Goal: Task Accomplishment & Management: Manage account settings

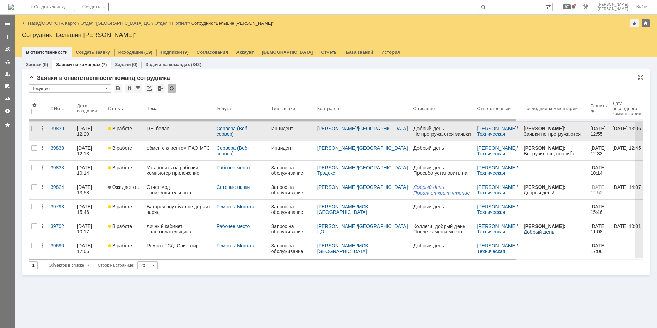
click at [194, 130] on div "RE: белак" at bounding box center [179, 128] width 64 height 5
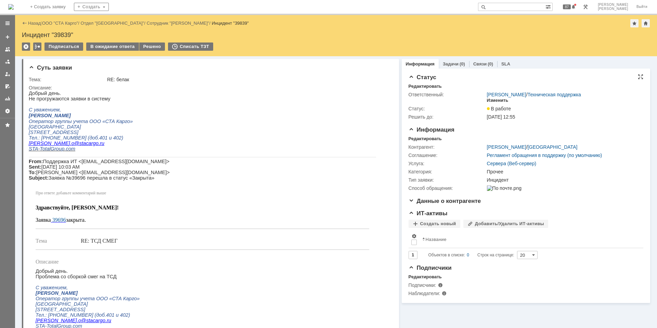
click at [493, 98] on div "Изменить" at bounding box center [498, 100] width 22 height 5
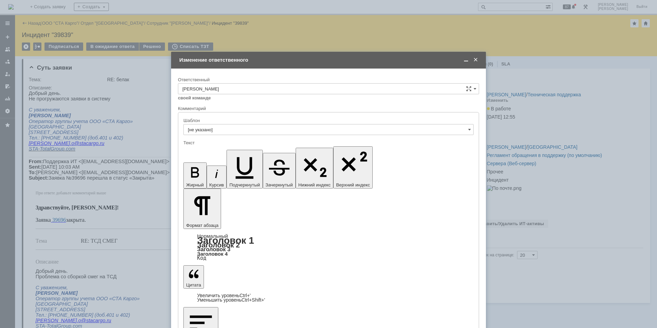
click at [207, 83] on div "Ответственный" at bounding box center [328, 80] width 301 height 7
click at [212, 86] on input "[PERSON_NAME]" at bounding box center [328, 88] width 301 height 11
click at [215, 172] on span "Шилгалис Кристина" at bounding box center [329, 171] width 292 height 5
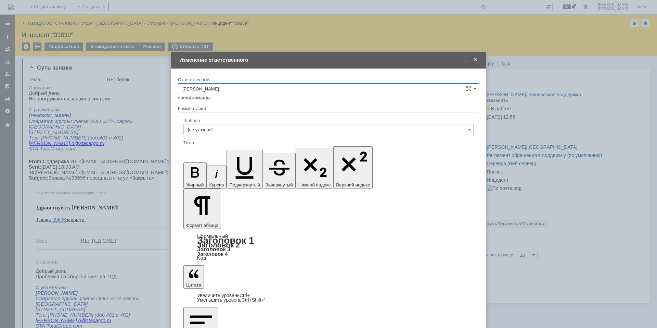
type input "Шилгалис Кристина"
checkbox input "true"
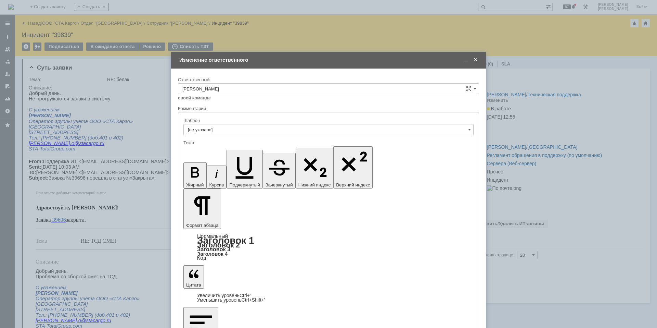
checkbox input "false"
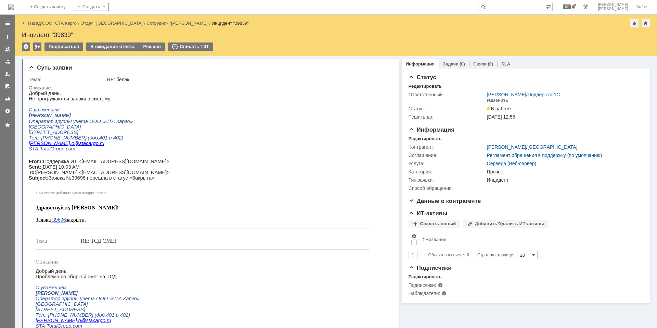
scroll to position [0, 0]
click at [208, 174] on p "From: Поддержка ИТ <support@stacargo.ru> Sent: Tuesday, September 30, 2025 10:0…" at bounding box center [203, 170] width 348 height 22
click at [102, 140] on span "Тел.: [PHONE_NUMBER] (доб.401 и 402)" at bounding box center [76, 137] width 95 height 5
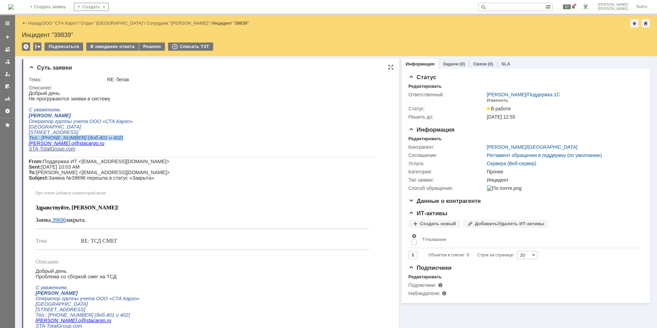
click at [104, 140] on span "Тел.: [PHONE_NUMBER] (доб.401 и 402)" at bounding box center [76, 137] width 95 height 5
click at [106, 140] on span "Тел.: [PHONE_NUMBER] (доб.401 и 402)" at bounding box center [76, 137] width 95 height 5
drag, startPoint x: 109, startPoint y: 143, endPoint x: 29, endPoint y: 142, distance: 79.8
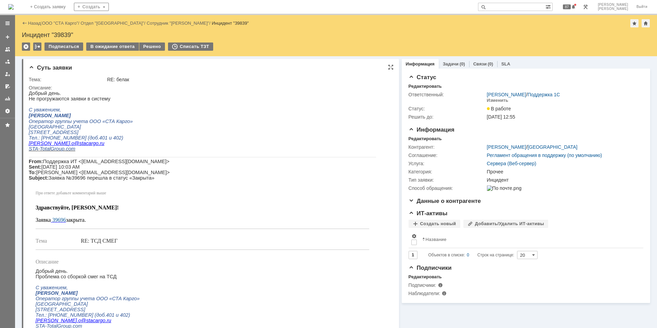
click at [29, 140] on p "Тел.: [PHONE_NUMBER] (доб.401 и 402)" at bounding box center [203, 137] width 348 height 5
click at [29, 140] on span "Тел.: [PHONE_NUMBER] (доб.401 и 402)" at bounding box center [76, 137] width 95 height 5
drag, startPoint x: 29, startPoint y: 142, endPoint x: 117, endPoint y: 141, distance: 87.7
click at [117, 140] on p "Тел.: [PHONE_NUMBER] (доб.401 и 402)" at bounding box center [203, 137] width 348 height 5
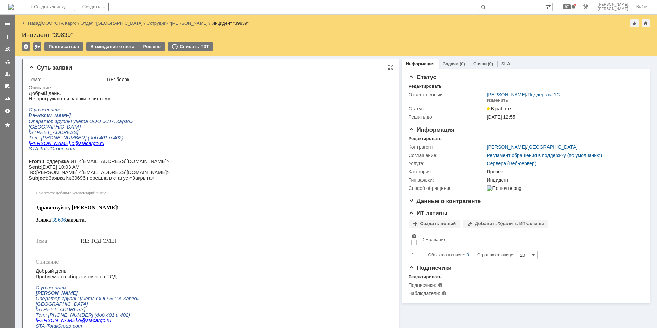
drag, startPoint x: 113, startPoint y: 144, endPoint x: 30, endPoint y: 143, distance: 82.2
click at [30, 140] on p "Тел.: [PHONE_NUMBER] (доб.401 и 402)" at bounding box center [203, 137] width 348 height 5
click at [30, 140] on span "Тел.: [PHONE_NUMBER] (доб.401 и 402)" at bounding box center [76, 137] width 95 height 5
drag, startPoint x: 29, startPoint y: 142, endPoint x: 111, endPoint y: 140, distance: 81.9
click at [111, 140] on p "Тел.: [PHONE_NUMBER] (доб.401 и 402)" at bounding box center [203, 137] width 348 height 5
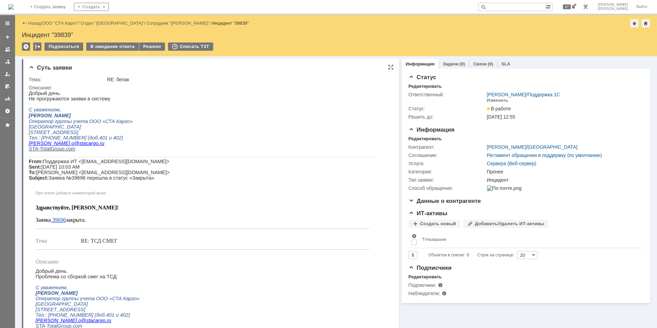
click at [111, 140] on p "Тел.: [PHONE_NUMBER] (доб.401 и 402)" at bounding box center [203, 137] width 348 height 5
drag, startPoint x: 113, startPoint y: 142, endPoint x: 29, endPoint y: 145, distance: 83.9
click at [29, 140] on p "Тел.: [PHONE_NUMBER] (доб.401 и 402)" at bounding box center [203, 137] width 348 height 5
click at [29, 140] on span "Тел.: [PHONE_NUMBER] (доб.401 и 402)" at bounding box center [76, 137] width 95 height 5
drag, startPoint x: 30, startPoint y: 143, endPoint x: 123, endPoint y: 142, distance: 92.8
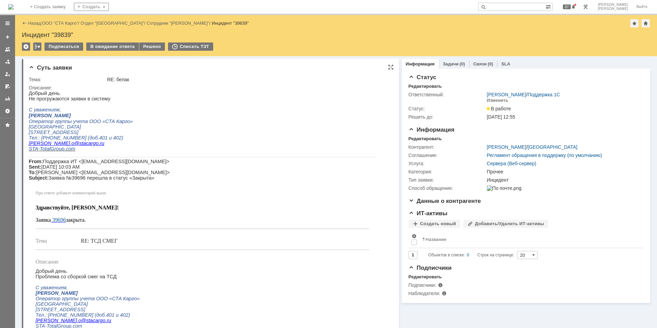
click at [123, 140] on p "Тел.: [PHONE_NUMBER] (доб.401 и 402)" at bounding box center [203, 137] width 348 height 5
drag, startPoint x: 121, startPoint y: 143, endPoint x: 29, endPoint y: 143, distance: 91.4
click at [29, 140] on p "Тел.: [PHONE_NUMBER] (доб.401 и 402)" at bounding box center [203, 137] width 348 height 5
click at [29, 140] on span "Тел.: [PHONE_NUMBER] (доб.401 и 402)" at bounding box center [76, 137] width 95 height 5
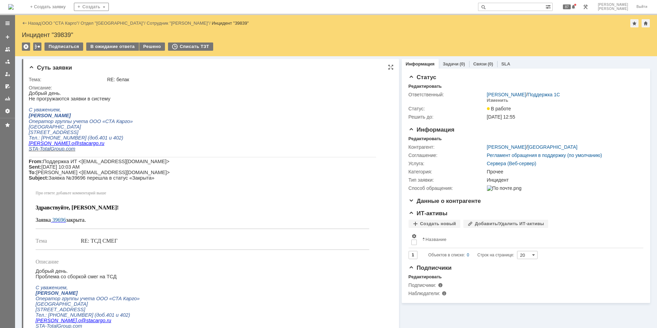
drag, startPoint x: 29, startPoint y: 142, endPoint x: 112, endPoint y: 142, distance: 82.5
click at [112, 140] on p "Тел.: [PHONE_NUMBER] (доб.401 и 402)" at bounding box center [203, 137] width 348 height 5
drag, startPoint x: 112, startPoint y: 142, endPoint x: 28, endPoint y: 145, distance: 84.3
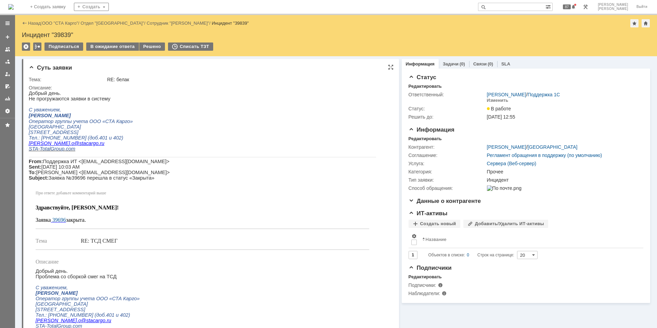
click at [31, 140] on span "Тел.: [PHONE_NUMBER] (доб.401 и 402)" at bounding box center [76, 137] width 95 height 5
drag, startPoint x: 29, startPoint y: 143, endPoint x: 112, endPoint y: 141, distance: 82.6
click at [112, 140] on p "Тел.: [PHONE_NUMBER] (доб.401 и 402)" at bounding box center [203, 137] width 348 height 5
drag, startPoint x: 111, startPoint y: 142, endPoint x: 29, endPoint y: 146, distance: 82.3
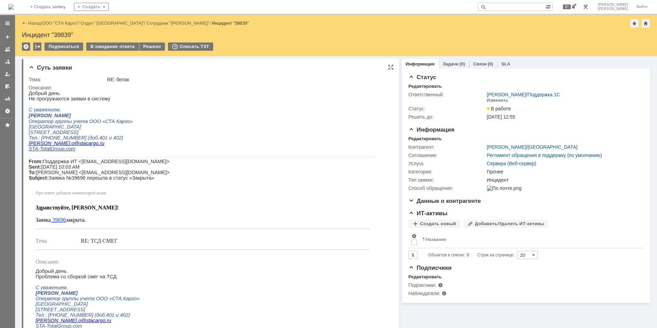
click at [29, 140] on p "Тел.: [PHONE_NUMBER] (доб.401 и 402)" at bounding box center [203, 137] width 348 height 5
click at [29, 140] on span "Тел.: [PHONE_NUMBER] (доб.401 и 402)" at bounding box center [76, 137] width 95 height 5
drag, startPoint x: 29, startPoint y: 144, endPoint x: 113, endPoint y: 143, distance: 84.2
click at [113, 140] on p "Тел.: [PHONE_NUMBER] (доб.401 и 402)" at bounding box center [203, 137] width 348 height 5
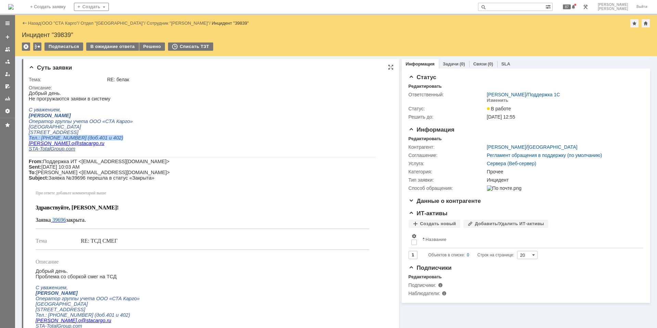
drag, startPoint x: 113, startPoint y: 143, endPoint x: 29, endPoint y: 146, distance: 84.3
click at [29, 140] on p "Тел.: [PHONE_NUMBER] (доб.401 и 402)" at bounding box center [203, 137] width 348 height 5
click at [29, 140] on span "Тел.: [PHONE_NUMBER] (доб.401 и 402)" at bounding box center [76, 137] width 95 height 5
drag, startPoint x: 30, startPoint y: 142, endPoint x: 109, endPoint y: 142, distance: 79.1
click at [109, 140] on p "Тел.: [PHONE_NUMBER] (доб.401 и 402)" at bounding box center [203, 137] width 348 height 5
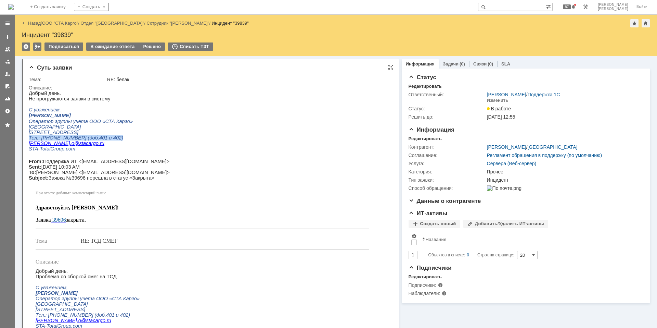
click at [109, 140] on p "Тел.: [PHONE_NUMBER] (доб.401 и 402)" at bounding box center [203, 137] width 348 height 5
drag, startPoint x: 111, startPoint y: 143, endPoint x: 29, endPoint y: 143, distance: 81.8
click at [29, 140] on p "Тел.: [PHONE_NUMBER] (доб.401 и 402)" at bounding box center [203, 137] width 348 height 5
click at [29, 140] on span "Тел.: [PHONE_NUMBER] (доб.401 и 402)" at bounding box center [76, 137] width 95 height 5
click at [14, 4] on img at bounding box center [10, 6] width 5 height 5
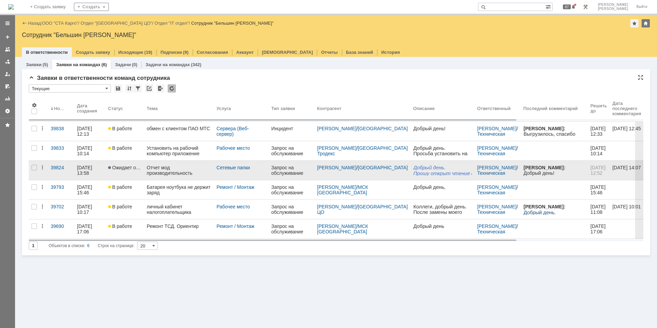
click at [169, 170] on div "Отчет мод производительность" at bounding box center [179, 170] width 64 height 11
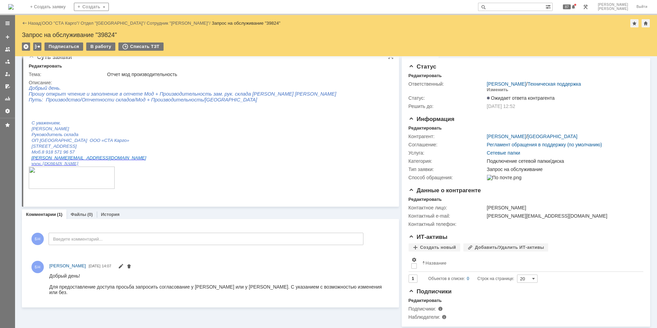
scroll to position [16, 0]
click at [211, 280] on div "Добрый день! Для предоставление доступа просьба запросить согласование у Малико…" at bounding box center [217, 282] width 337 height 22
click at [215, 280] on div "Добрый день! Для предоставление доступа просьба запросить согласование у Малико…" at bounding box center [217, 282] width 337 height 22
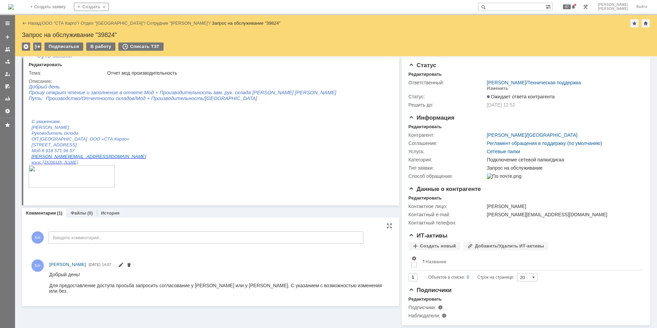
click at [216, 288] on div "Добрый день! Для предоставление доступа просьба запросить согласование у Малико…" at bounding box center [217, 282] width 337 height 22
click at [216, 287] on div "Добрый день! Для предоставление доступа просьба запросить согласование у Малико…" at bounding box center [217, 282] width 337 height 22
click at [234, 194] on p at bounding box center [183, 190] width 308 height 5
click at [185, 285] on div "Добрый день! Для предоставление доступа просьба запросить согласование у Малико…" at bounding box center [217, 282] width 337 height 22
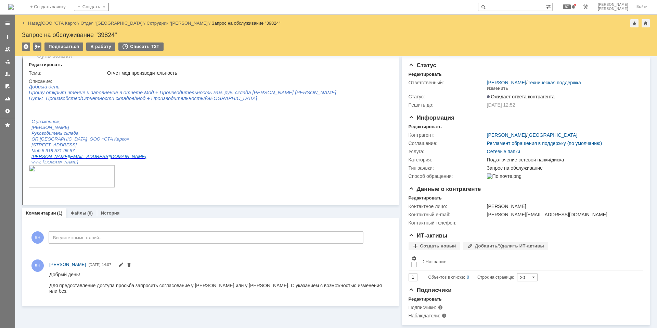
click at [14, 4] on img at bounding box center [10, 6] width 5 height 5
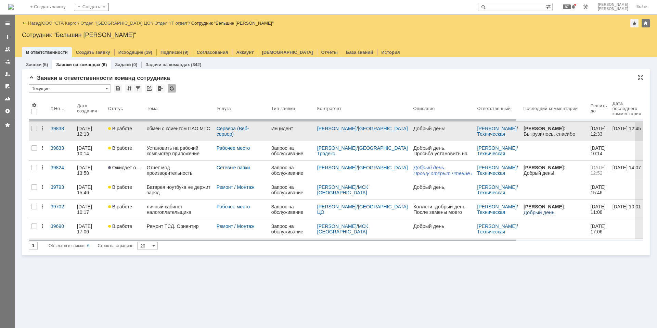
click at [174, 131] on link "обмен с клиентом ПАО МТС" at bounding box center [179, 131] width 70 height 19
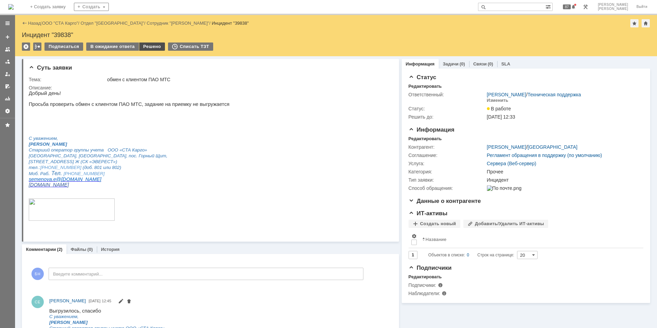
click at [151, 48] on div "Решено" at bounding box center [152, 46] width 26 height 8
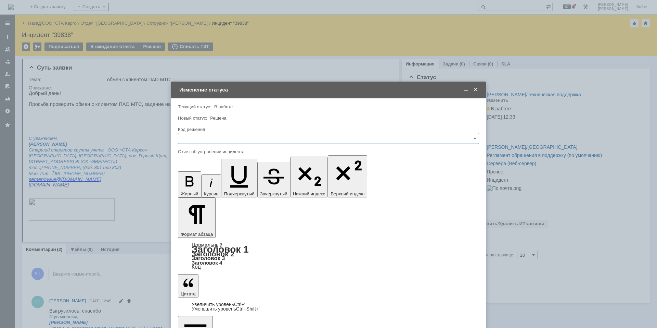
click at [264, 142] on input "text" at bounding box center [328, 138] width 301 height 11
click at [194, 231] on span "Решено" at bounding box center [329, 229] width 292 height 5
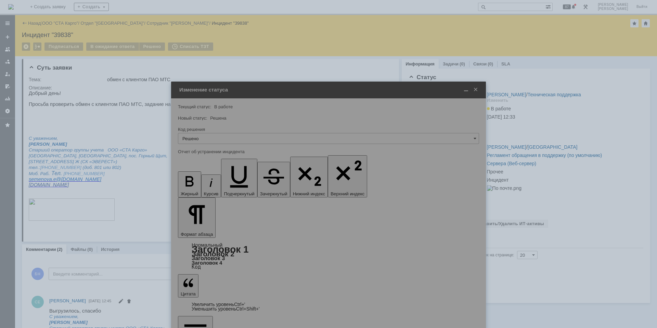
type input "Решено"
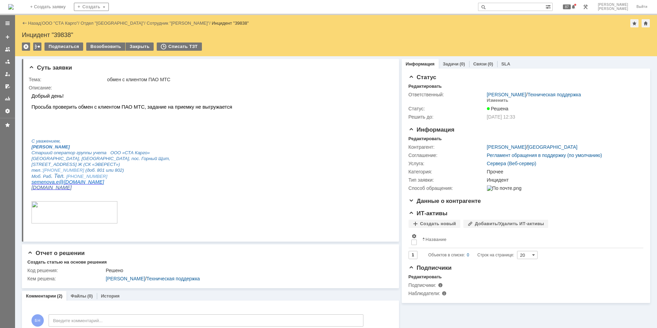
click at [14, 5] on img at bounding box center [10, 6] width 5 height 5
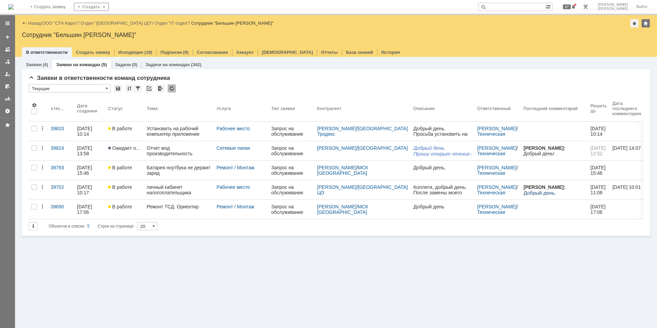
click at [14, 7] on img at bounding box center [10, 6] width 5 height 5
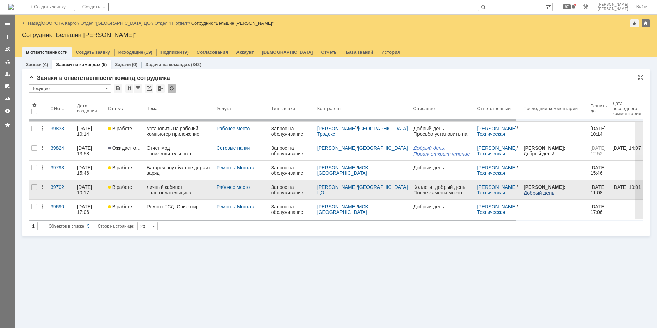
click at [122, 181] on link "В работе" at bounding box center [124, 189] width 39 height 19
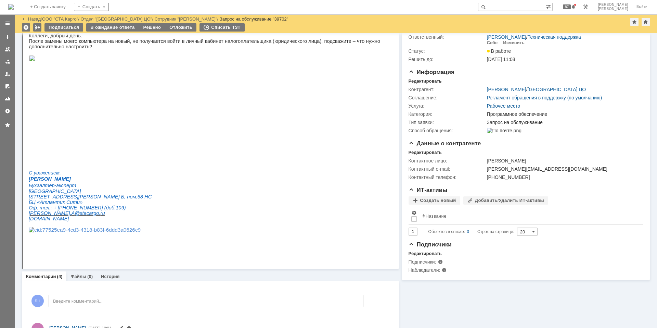
click at [14, 8] on img at bounding box center [10, 6] width 5 height 5
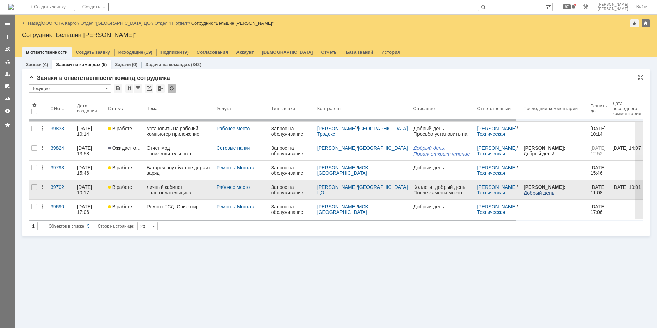
click at [177, 192] on div "личный кабинет налогоплательщика" at bounding box center [179, 189] width 64 height 11
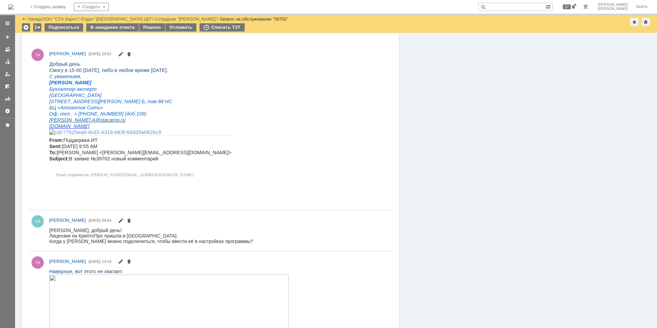
click at [14, 8] on img at bounding box center [10, 6] width 5 height 5
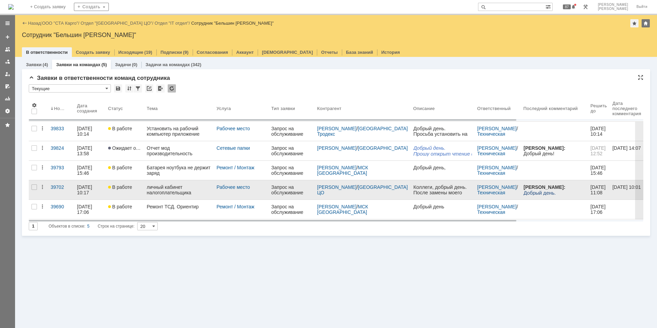
click at [161, 186] on div "личный кабинет налогоплательщика" at bounding box center [179, 189] width 64 height 11
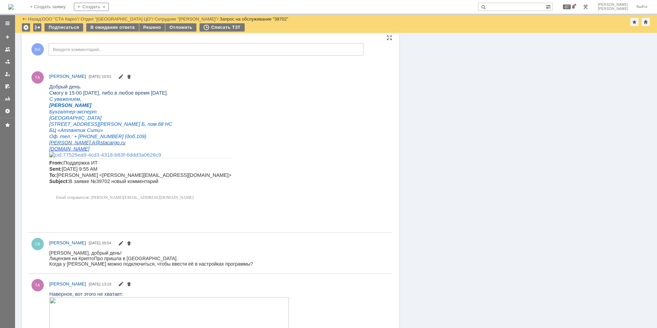
scroll to position [325, 0]
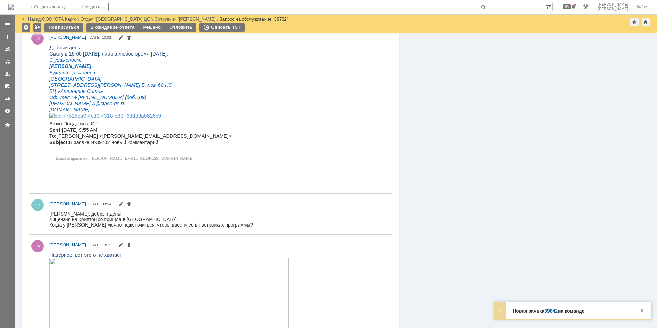
click at [199, 156] on html "Добрый день. Смогу в 15-00 сегодня, либо в любое время завтра. С уважением, Тал…" at bounding box center [217, 104] width 337 height 120
click at [14, 4] on img at bounding box center [10, 6] width 5 height 5
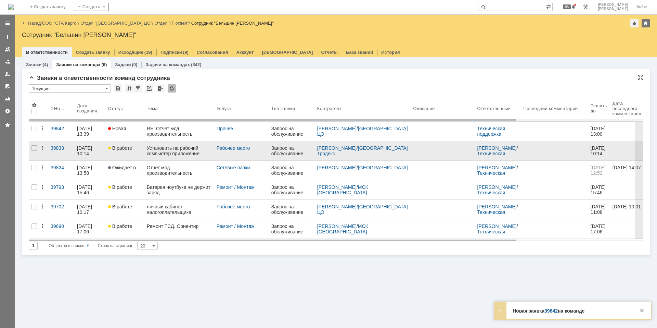
click at [162, 152] on div "Установить на рабочий компьютер приложение" at bounding box center [179, 150] width 64 height 11
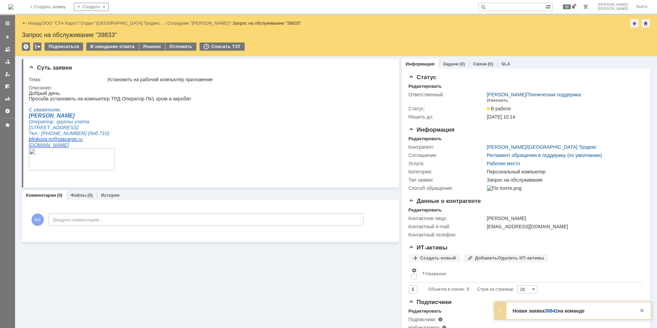
click at [14, 8] on img at bounding box center [10, 6] width 5 height 5
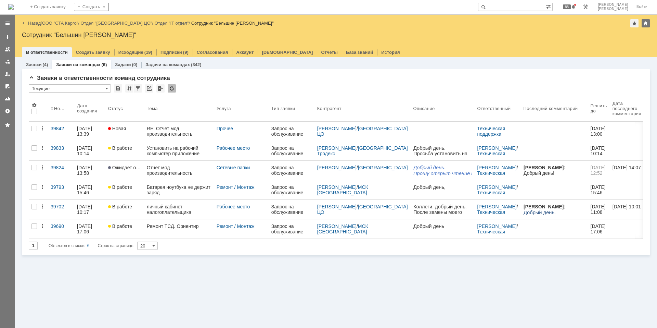
click at [535, 5] on input "text" at bounding box center [511, 7] width 67 height 8
paste input "39839"
type input "39839"
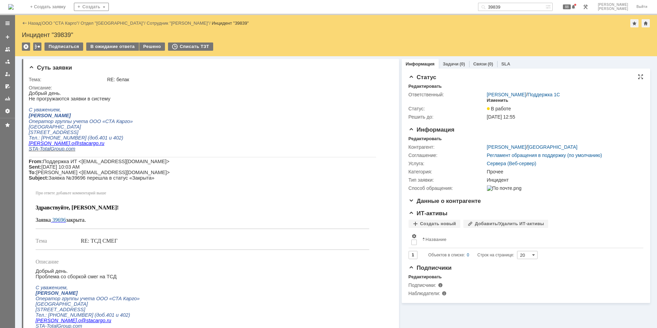
click at [500, 101] on div "Изменить" at bounding box center [498, 100] width 22 height 5
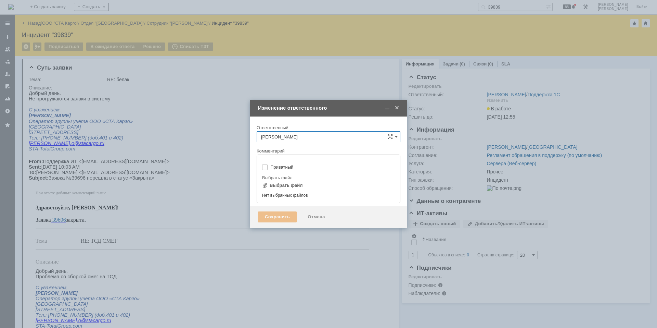
type input "[не указано]"
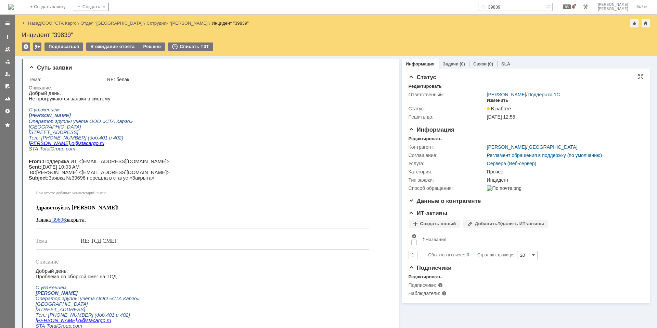
click at [489, 99] on div "Изменить" at bounding box center [498, 100] width 22 height 5
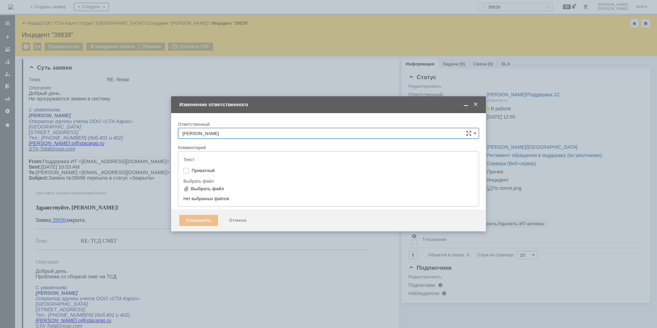
type input "[не указано]"
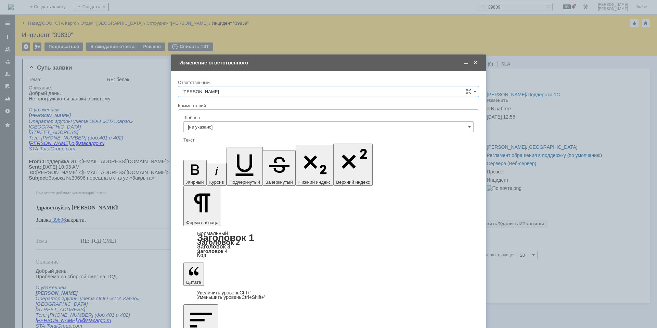
click at [230, 90] on input "Шилгалис Кристина" at bounding box center [328, 91] width 301 height 11
click at [222, 174] on div "[PERSON_NAME]" at bounding box center [328, 170] width 301 height 11
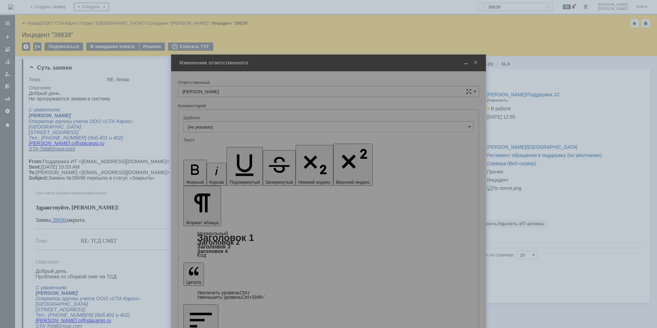
type input "[PERSON_NAME]"
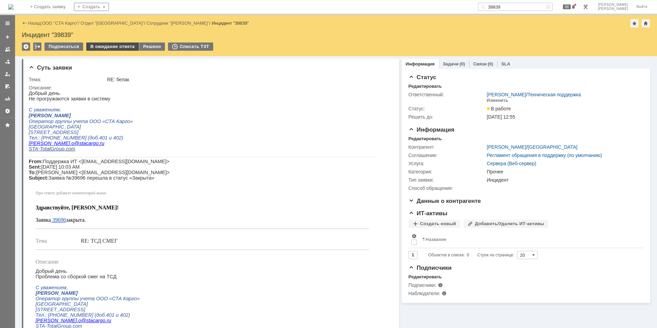
scroll to position [0, 0]
click at [113, 49] on div "В ожидание ответа" at bounding box center [112, 46] width 52 height 8
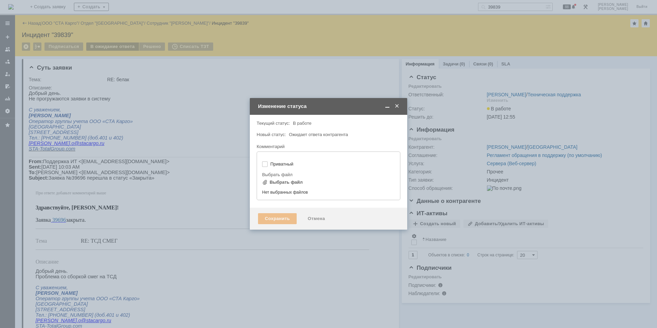
type input "[не указано]"
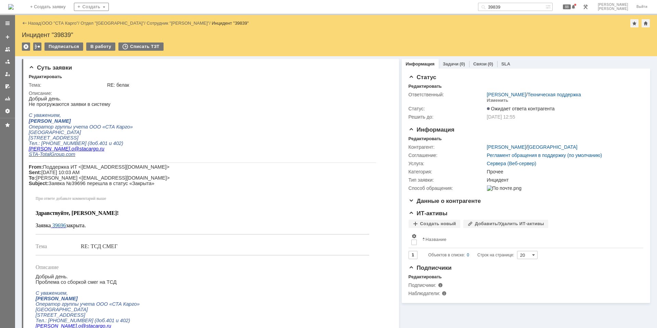
click at [227, 162] on p at bounding box center [203, 159] width 348 height 5
click at [14, 5] on img at bounding box center [10, 6] width 5 height 5
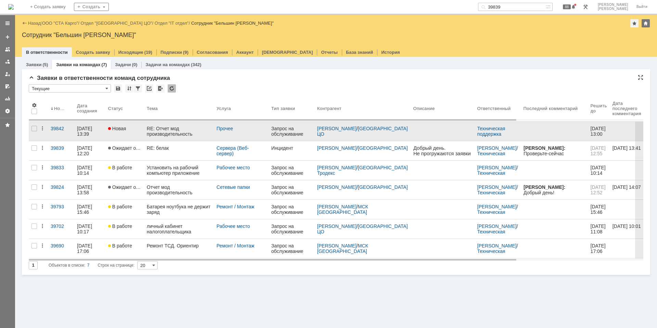
click at [188, 135] on div "RE: Отчет мод производительность" at bounding box center [179, 131] width 64 height 11
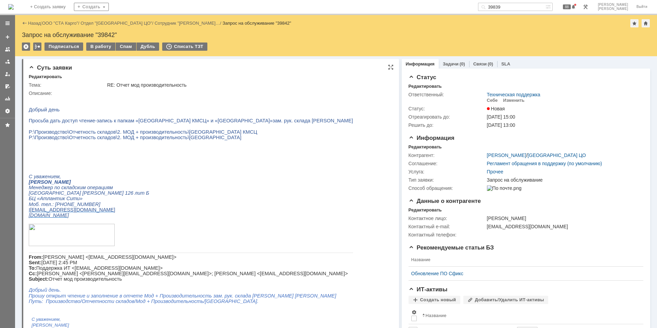
click at [174, 123] on span "Просьба дать доступ чтение-запись к папкам «Ростов-на-Дону КМСЦ» и «Ростов-на-Д…" at bounding box center [151, 120] width 244 height 5
click at [180, 134] on span "P:\Производство\Отчетность складов\2. МОД + производительность\Ростов-на-Дону К…" at bounding box center [143, 131] width 229 height 5
click at [14, 5] on img at bounding box center [10, 6] width 5 height 5
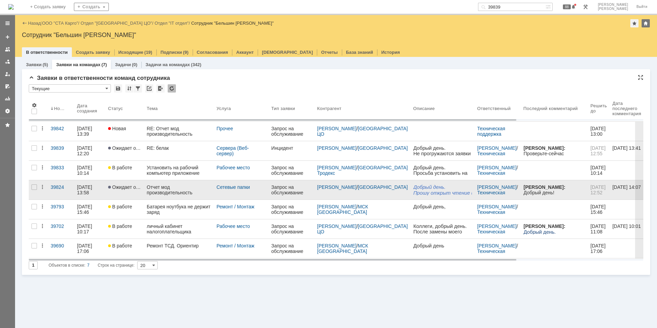
click at [162, 191] on div "Отчет мод производительность" at bounding box center [179, 189] width 64 height 11
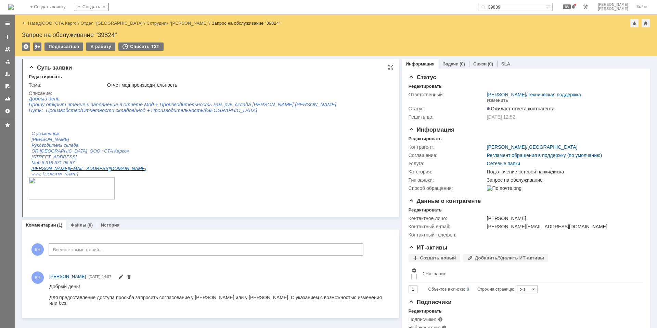
scroll to position [16, 0]
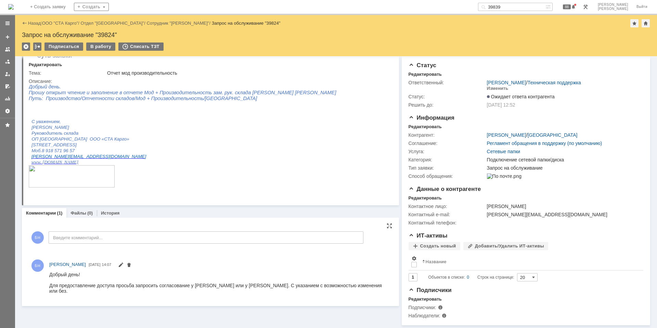
click at [142, 285] on div "Добрый день! Для предоставление доступа просьба запросить согласование у Малико…" at bounding box center [217, 282] width 337 height 22
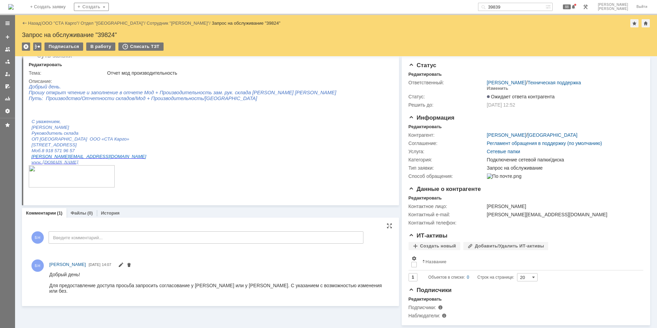
click at [142, 285] on div "Добрый день! Для предоставление доступа просьба запросить согласование у Малико…" at bounding box center [217, 282] width 337 height 22
drag, startPoint x: 121, startPoint y: 290, endPoint x: 51, endPoint y: 269, distance: 73.0
click at [51, 271] on html "Добрый день! Для предоставление доступа просьба запросить согласование у Малико…" at bounding box center [217, 282] width 337 height 22
click at [60, 278] on div "Добрый день! Для предоставление доступа просьба запросить согласование у Малико…" at bounding box center [217, 282] width 337 height 22
click at [14, 4] on img at bounding box center [10, 6] width 5 height 5
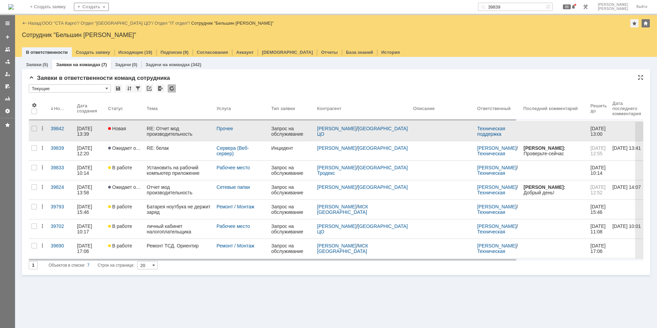
click at [170, 133] on div "RE: Отчет мод производительность" at bounding box center [179, 131] width 64 height 11
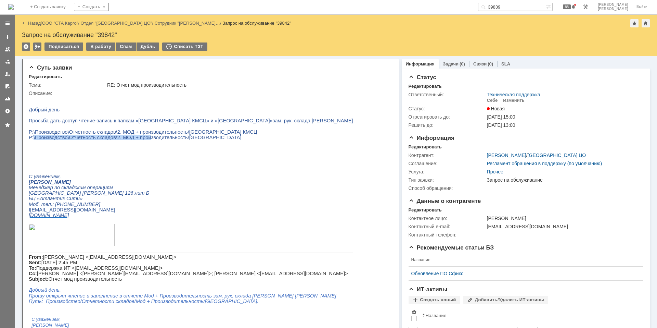
drag, startPoint x: 34, startPoint y: 142, endPoint x: 141, endPoint y: 143, distance: 107.9
click at [141, 140] on span "P:\Производство\Отчетность складов\2. МОД + производительность\Ростов-на-Дону" at bounding box center [135, 137] width 213 height 5
drag, startPoint x: 214, startPoint y: 143, endPoint x: 35, endPoint y: 140, distance: 179.8
click at [35, 140] on p "P:\Производство\Отчетность складов\2. МОД + производительность\Ростов-на-Дону" at bounding box center [191, 137] width 325 height 5
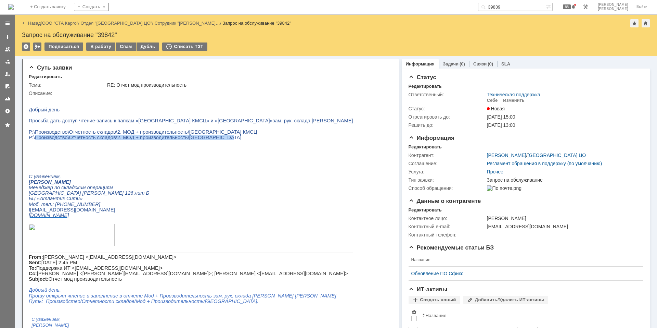
copy span "Производство\Отчетность складов\2. МОД + производительность\Ростов-на-Дону"
click at [122, 104] on p at bounding box center [191, 103] width 325 height 5
click at [414, 146] on div "Редактировать" at bounding box center [425, 146] width 33 height 5
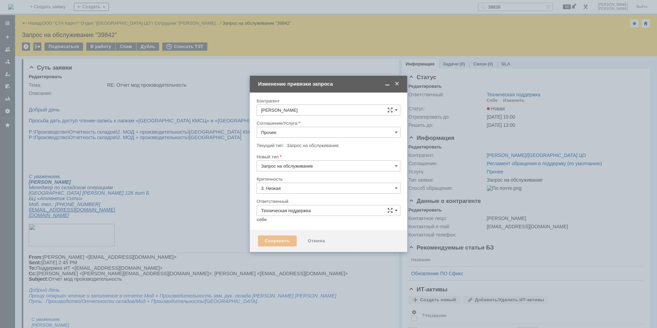
type input "[не указано]"
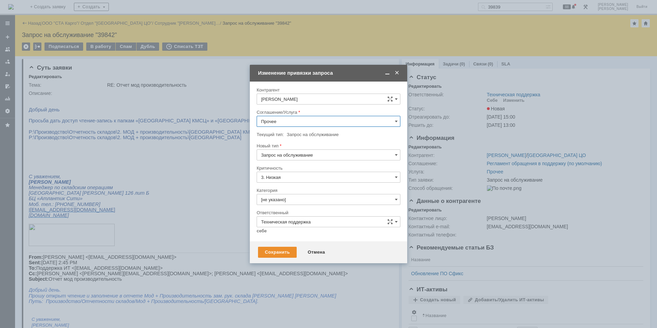
click at [277, 121] on input "Прочее" at bounding box center [329, 121] width 144 height 11
click at [292, 154] on div "Сетевые папки" at bounding box center [328, 158] width 143 height 11
type input "Сетевые папки"
click at [292, 198] on input "[не указано]" at bounding box center [329, 199] width 144 height 11
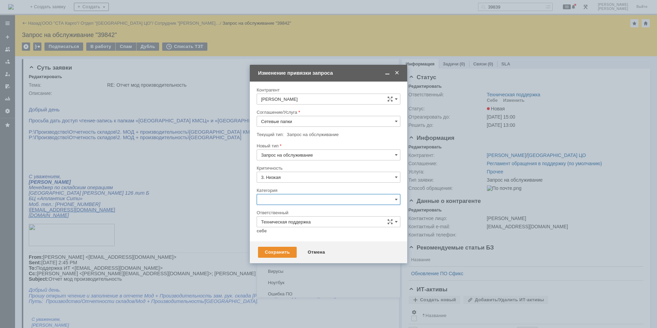
scroll to position [372, 0]
click at [319, 204] on span "Пропала сетевая папка/доступ к папке" at bounding box center [328, 201] width 135 height 5
type input "Пропала сетевая папка/доступ к папке"
click at [259, 229] on link "себе" at bounding box center [262, 230] width 10 height 5
type input "[PERSON_NAME]"
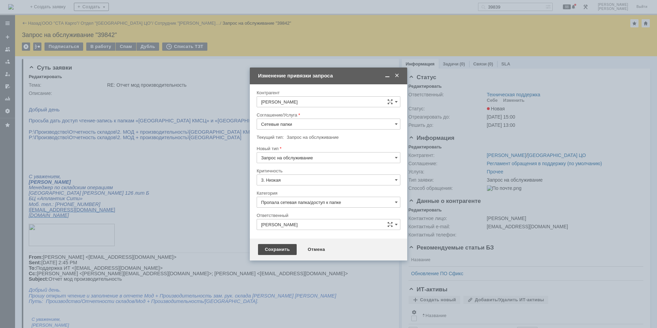
click at [281, 248] on div "Сохранить" at bounding box center [277, 249] width 39 height 11
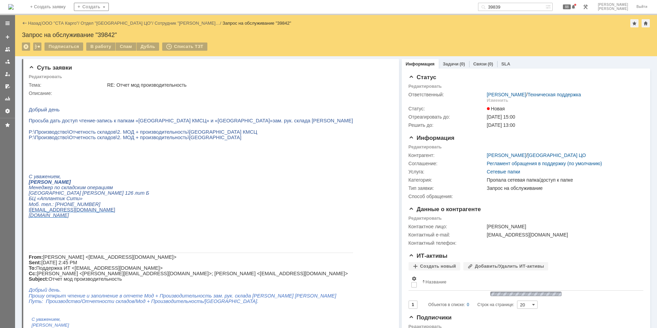
scroll to position [0, 0]
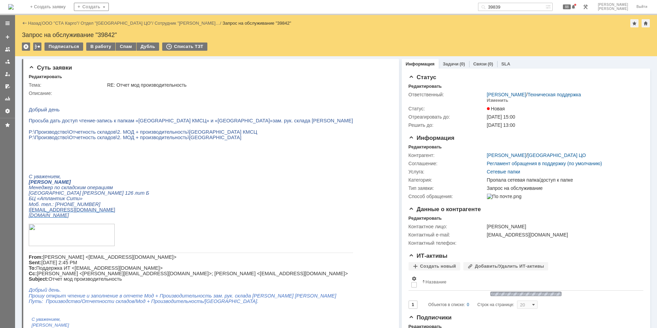
click at [105, 47] on div "В работу" at bounding box center [100, 46] width 29 height 8
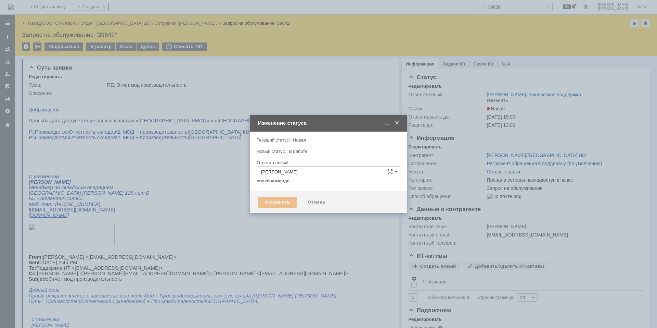
type input "Пропала сетевая папка/доступ к папке"
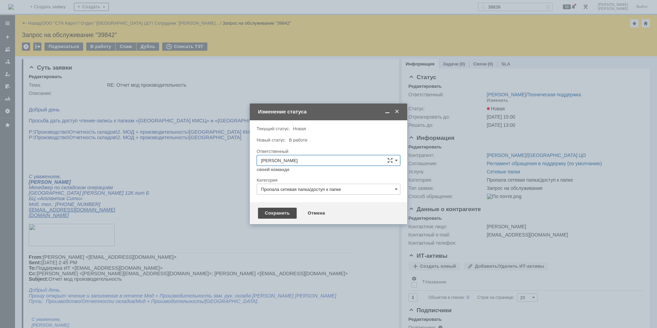
click at [281, 214] on div "Сохранить" at bounding box center [277, 213] width 39 height 11
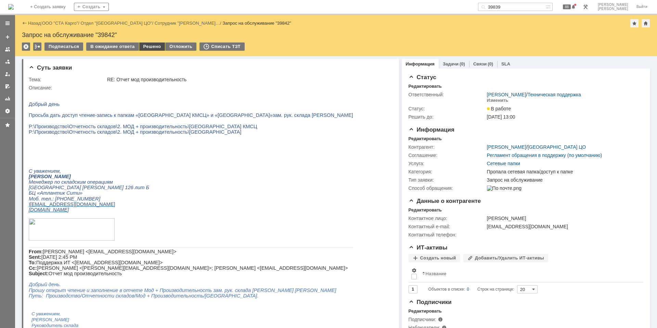
click at [150, 48] on div "Решено" at bounding box center [152, 46] width 26 height 8
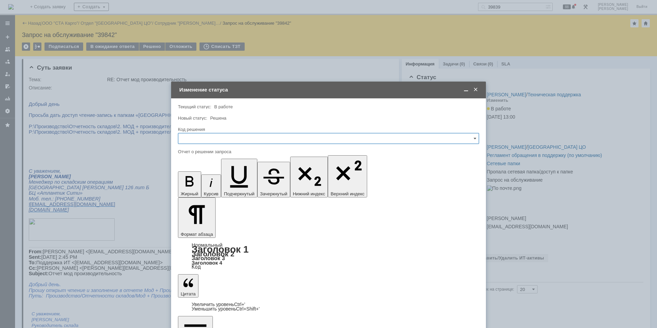
click at [225, 137] on input "text" at bounding box center [328, 138] width 301 height 11
click at [216, 234] on div "Решено" at bounding box center [328, 230] width 301 height 11
type input "Решено"
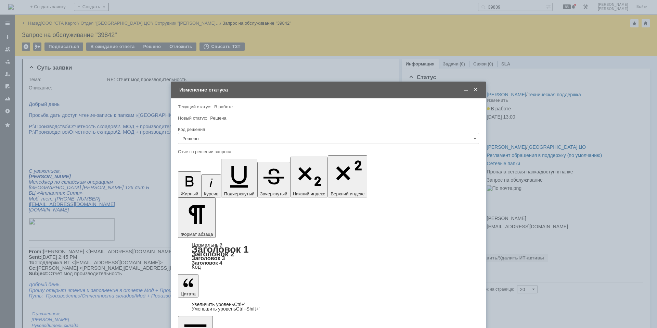
click at [223, 119] on span "Решена" at bounding box center [218, 117] width 16 height 5
click at [229, 107] on span "В работе" at bounding box center [223, 106] width 18 height 5
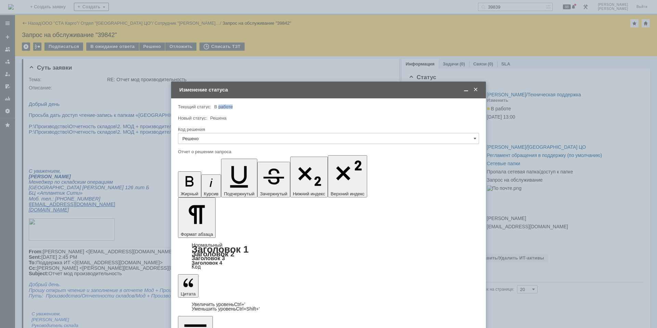
click at [229, 107] on span "В работе" at bounding box center [223, 106] width 18 height 5
click at [222, 118] on span "Решена" at bounding box center [218, 117] width 16 height 5
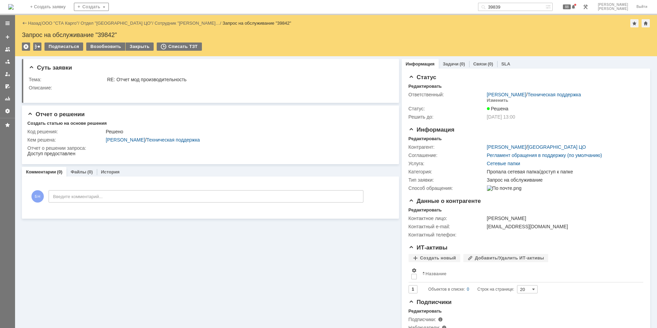
click at [102, 33] on div "Запрос на обслуживание "39842"" at bounding box center [336, 35] width 629 height 7
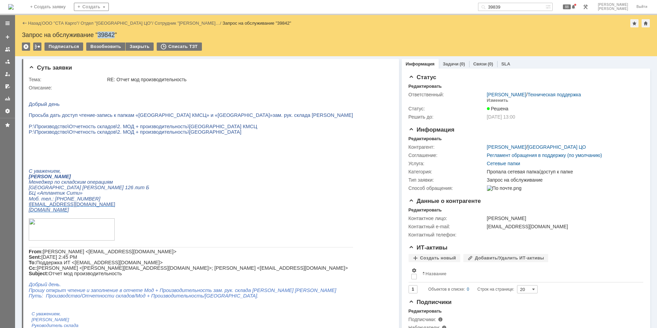
copy div "39842"
click at [14, 8] on img at bounding box center [10, 6] width 5 height 5
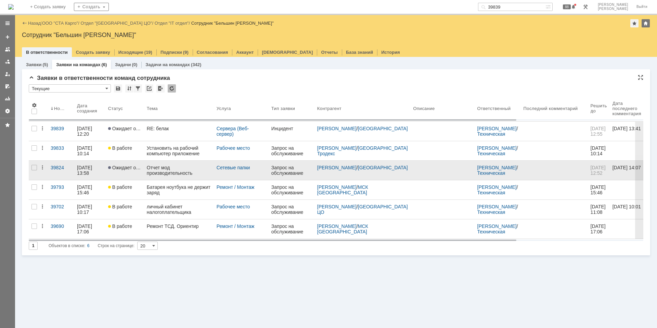
click at [168, 172] on div "Отчет мод производительность" at bounding box center [179, 170] width 64 height 11
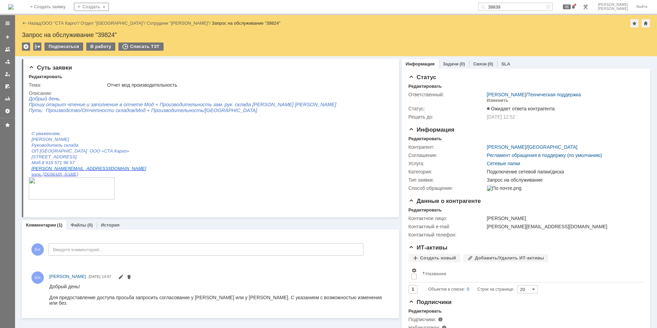
click at [102, 51] on td "В работу" at bounding box center [100, 46] width 29 height 9
click at [99, 48] on div "В работу" at bounding box center [100, 46] width 29 height 8
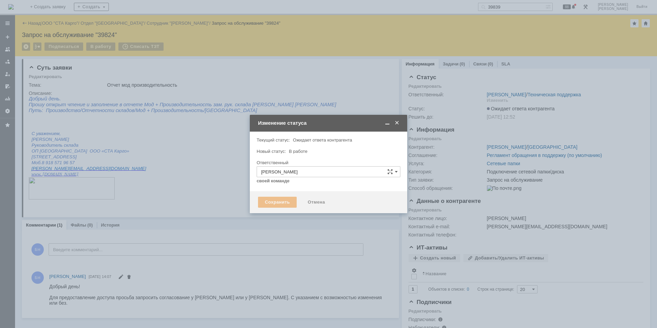
type input "Подключение сетевой папки/диска"
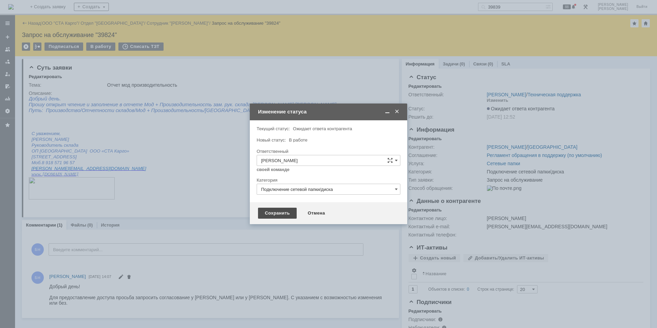
click at [278, 212] on div "Сохранить" at bounding box center [277, 213] width 39 height 11
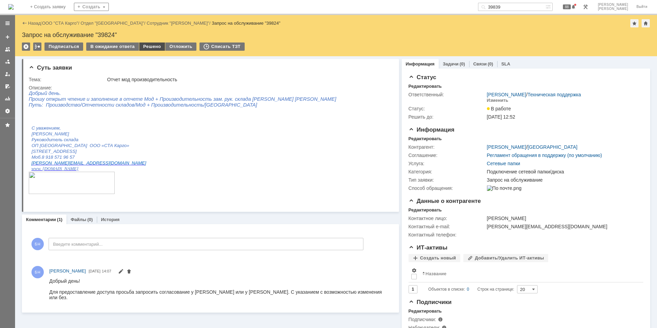
click at [144, 47] on div "Решено" at bounding box center [152, 46] width 26 height 8
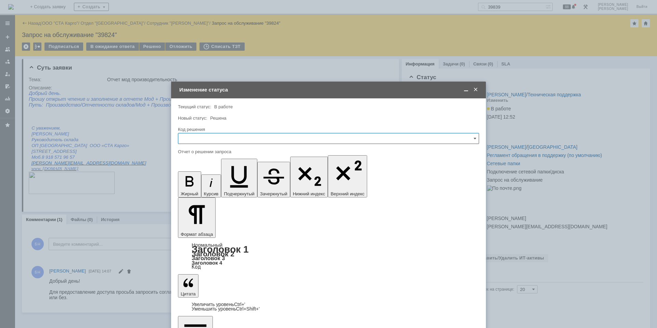
click at [228, 141] on input "text" at bounding box center [328, 138] width 301 height 11
click at [208, 226] on div "Решено" at bounding box center [328, 230] width 301 height 11
type input "Решено"
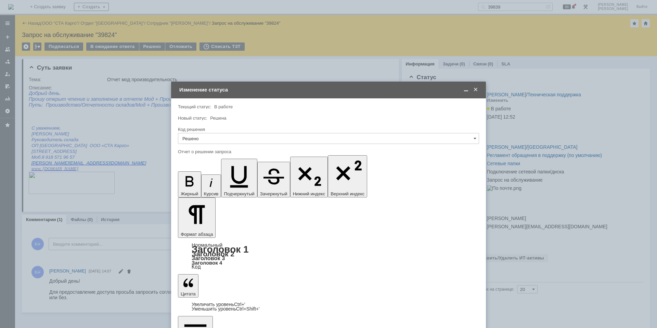
scroll to position [0, 2]
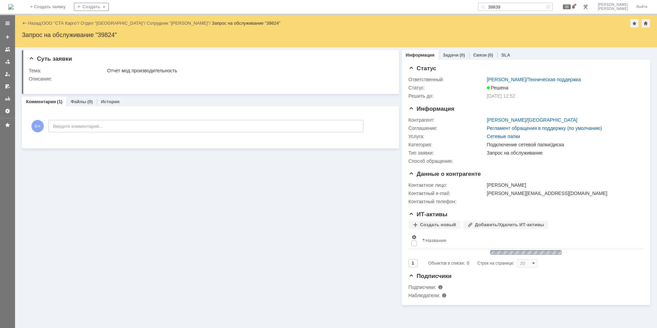
scroll to position [0, 0]
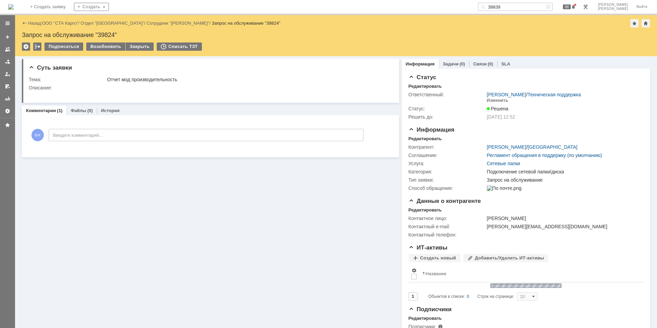
click at [14, 4] on img at bounding box center [10, 6] width 5 height 5
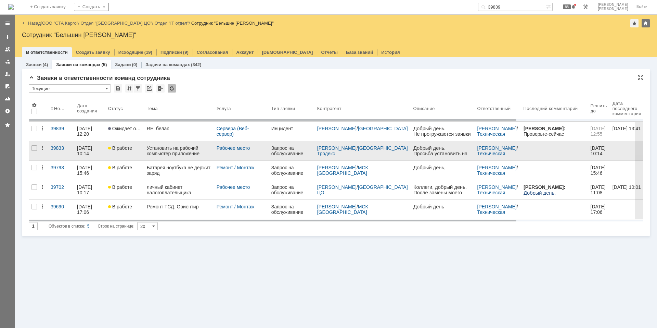
click at [174, 153] on div "Установить на рабочий компьютер приложение" at bounding box center [179, 150] width 64 height 11
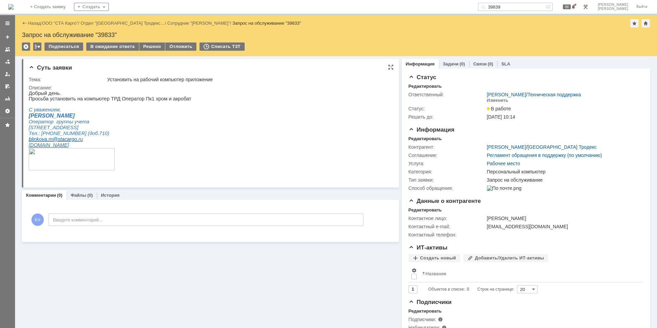
click at [274, 155] on html "Добрый день. Просьба установить на компьютер ТРД Оператор Пк1 хром и акробат С …" at bounding box center [208, 133] width 358 height 86
click at [267, 105] on html "Добрый день. Просьба установить на компьютер ТРД Оператор Пк1 хром и акробат С …" at bounding box center [208, 133] width 358 height 86
click at [14, 7] on img at bounding box center [10, 6] width 5 height 5
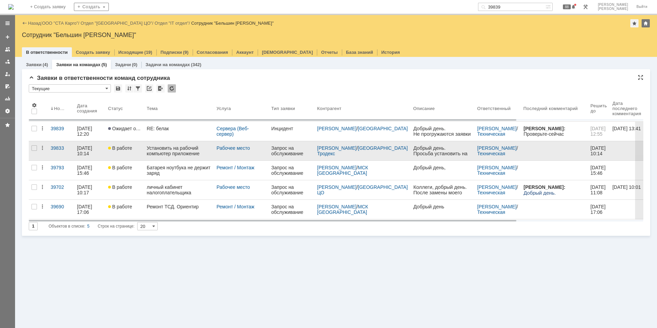
click at [174, 150] on div "Установить на рабочий компьютер приложение" at bounding box center [179, 150] width 64 height 11
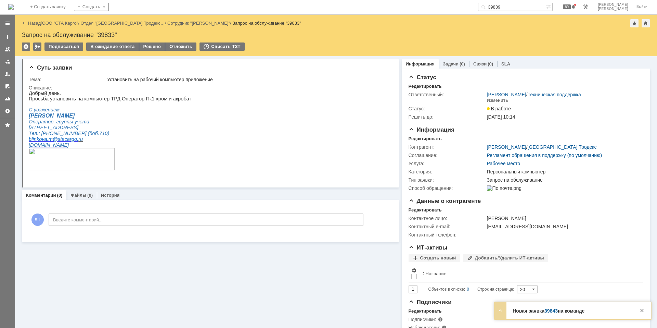
click at [14, 5] on img at bounding box center [10, 6] width 5 height 5
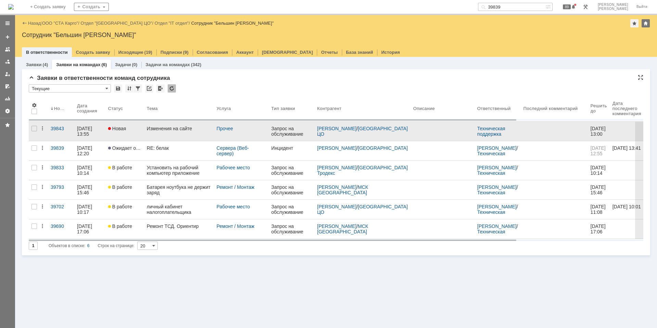
click at [170, 128] on div "Изменения на сайте" at bounding box center [179, 128] width 64 height 5
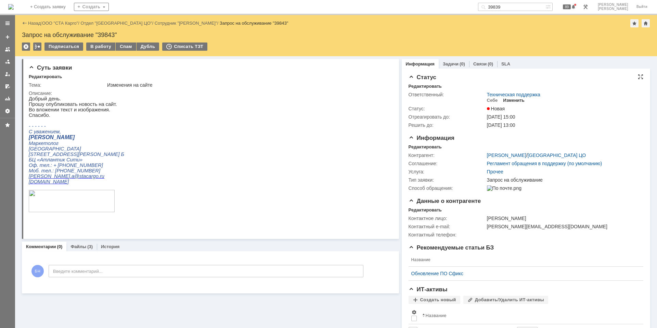
click at [503, 98] on div "Изменить" at bounding box center [514, 100] width 22 height 5
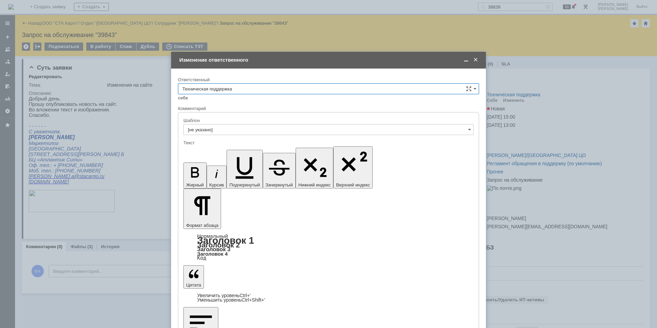
click at [299, 87] on input "Техническая поддержка" at bounding box center [328, 88] width 301 height 11
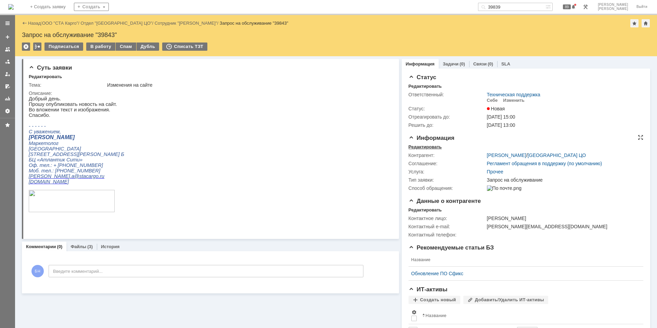
click at [429, 144] on div "Редактировать" at bounding box center [425, 146] width 33 height 5
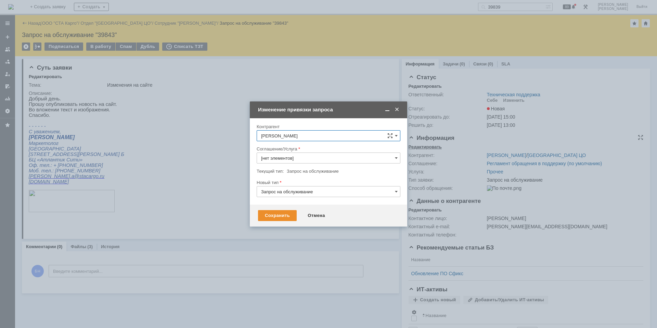
type input "Прочее"
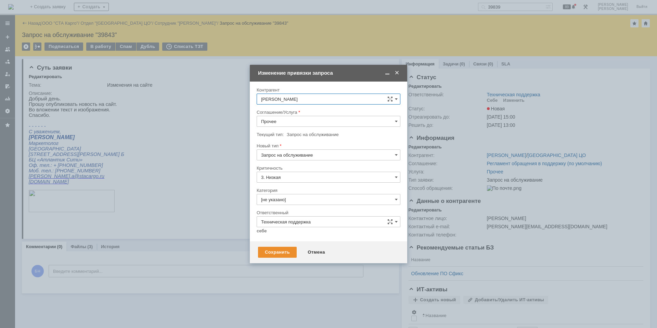
click at [309, 119] on input "Прочее" at bounding box center [329, 121] width 144 height 11
click at [281, 144] on span "Сайт" at bounding box center [328, 144] width 135 height 5
type input "Сайт"
click at [286, 200] on input "[не указано]" at bounding box center [329, 199] width 144 height 11
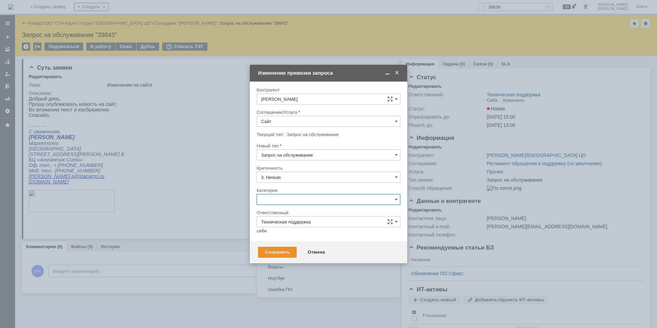
scroll to position [201, 0]
click at [285, 217] on span "Прочее" at bounding box center [328, 214] width 135 height 5
click at [280, 224] on input "Техническая поддержка" at bounding box center [329, 221] width 144 height 11
type input "Прочее"
click at [291, 291] on span "[PERSON_NAME]" at bounding box center [328, 290] width 135 height 5
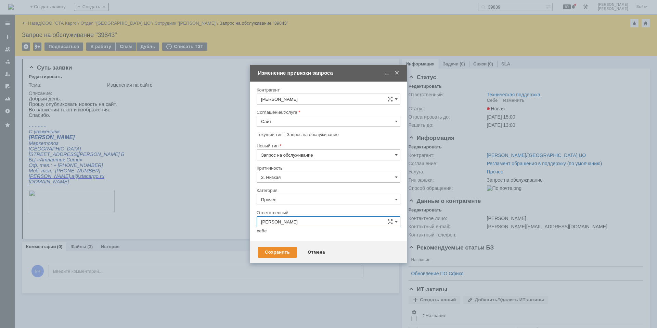
click at [280, 244] on div "Сохранить Отмена" at bounding box center [329, 252] width 158 height 22
type input "[PERSON_NAME]"
click at [283, 254] on div "Сохранить" at bounding box center [277, 252] width 39 height 11
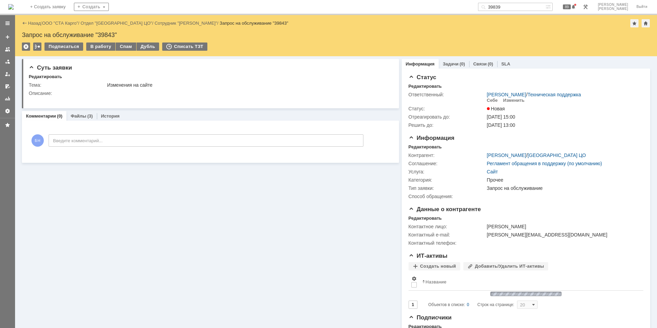
scroll to position [0, 0]
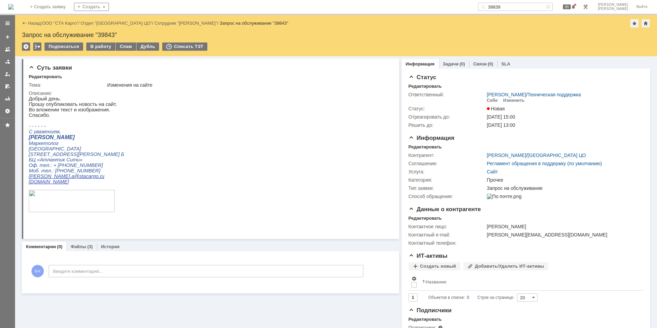
click at [14, 4] on img at bounding box center [10, 6] width 5 height 5
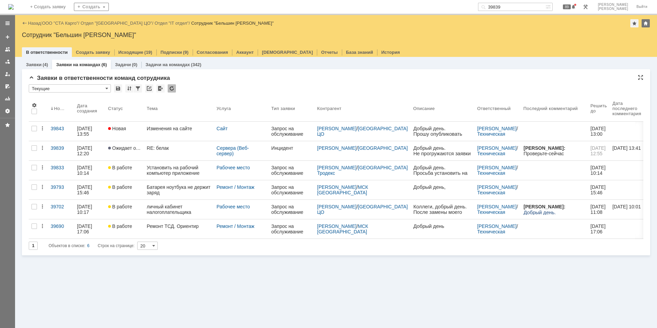
click at [172, 87] on div at bounding box center [172, 88] width 8 height 8
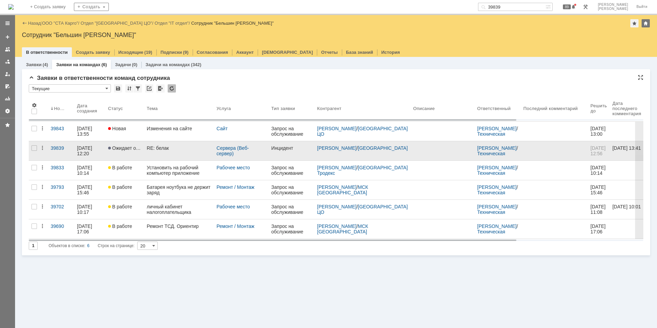
click at [172, 148] on div "RE: белак" at bounding box center [179, 147] width 64 height 5
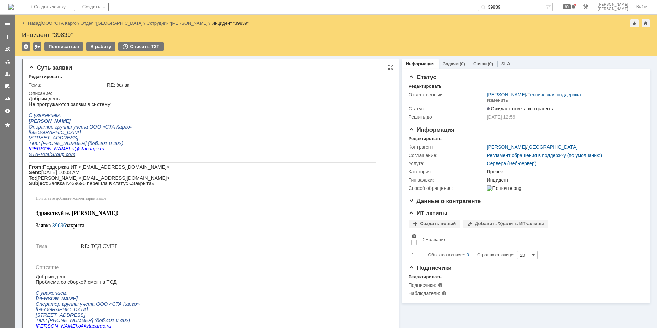
drag, startPoint x: 269, startPoint y: 106, endPoint x: 241, endPoint y: 101, distance: 28.1
click at [269, 106] on p "Не прогружаются заявки в систему" at bounding box center [203, 103] width 348 height 5
click at [14, 8] on img at bounding box center [10, 6] width 5 height 5
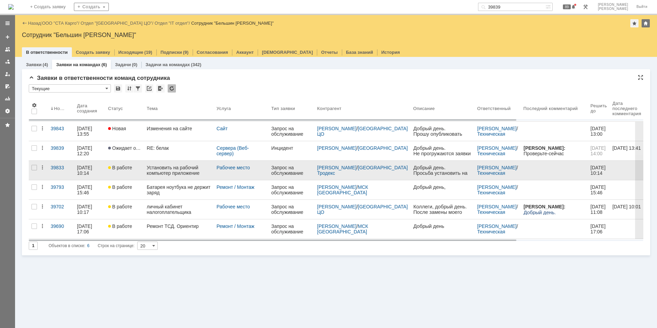
click at [174, 170] on div "Установить на рабочий компьютер приложение" at bounding box center [179, 170] width 64 height 11
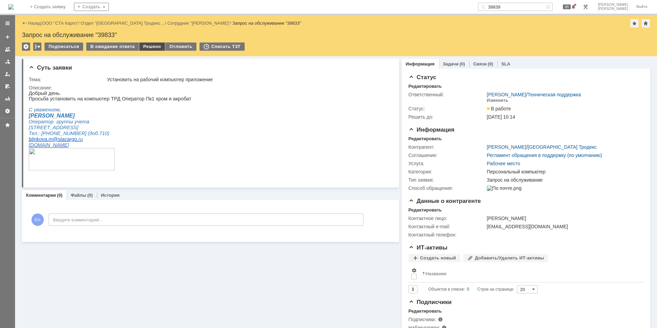
click at [143, 46] on div "Решено" at bounding box center [152, 46] width 26 height 8
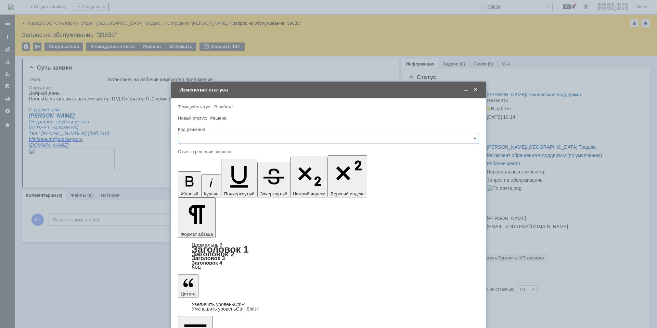
click at [212, 138] on input "text" at bounding box center [328, 138] width 301 height 11
click at [209, 230] on span "Решено" at bounding box center [329, 229] width 292 height 5
drag, startPoint x: 247, startPoint y: 2010, endPoint x: 399, endPoint y: 2211, distance: 251.5
type input "Решено"
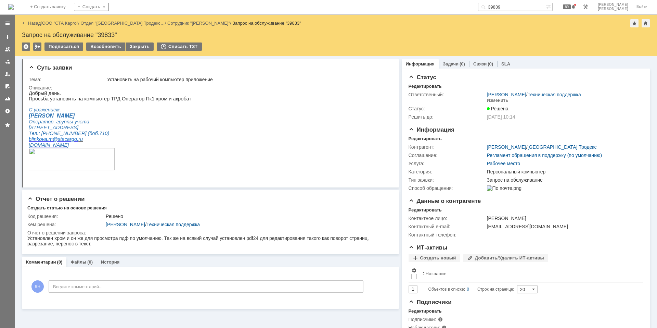
click at [14, 8] on img at bounding box center [10, 6] width 5 height 5
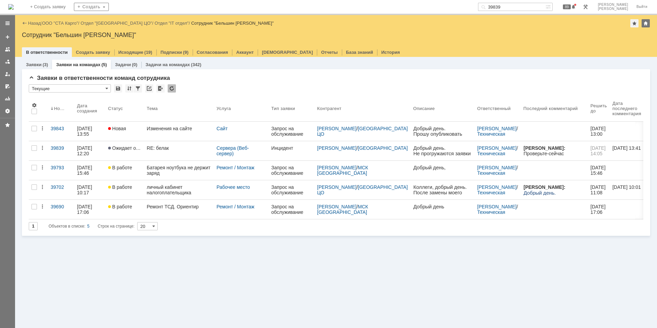
click at [130, 255] on div "Заявки (3) Заявки на командах (5) Задачи (0) Задачи на командах (342) Заявки в …" at bounding box center [336, 192] width 642 height 271
click at [131, 228] on icon "Объектов в списке: 5 Строк на странице:" at bounding box center [92, 226] width 86 height 8
click at [130, 228] on icon "Объектов в списке: 5 Строк на странице:" at bounding box center [92, 226] width 86 height 8
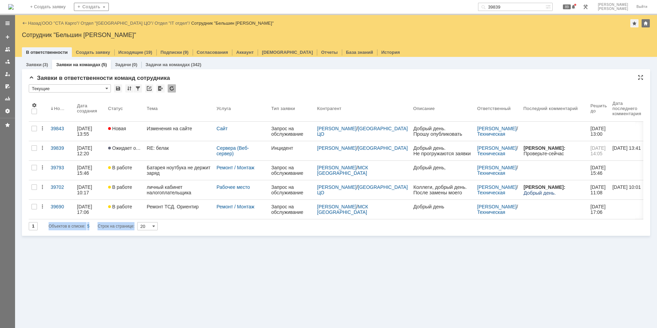
click at [130, 228] on icon "Объектов в списке: 5 Строк на странице:" at bounding box center [92, 226] width 86 height 8
click at [70, 226] on span "Объектов в списке:" at bounding box center [67, 226] width 37 height 5
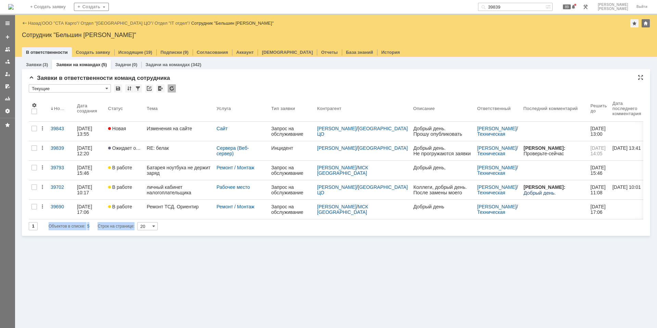
click at [70, 226] on span "Объектов в списке:" at bounding box center [67, 226] width 37 height 5
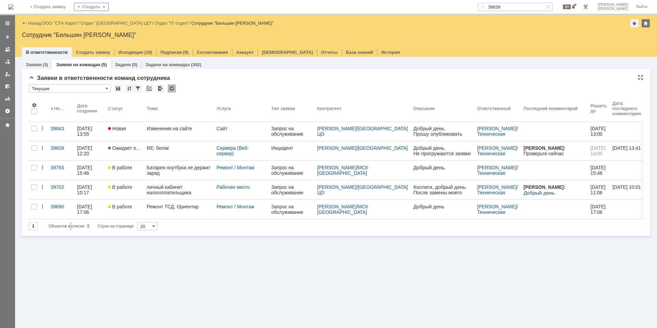
click at [70, 226] on span "Объектов в списке:" at bounding box center [67, 226] width 37 height 5
click at [169, 86] on div at bounding box center [172, 88] width 8 height 8
click at [176, 258] on div "Заявки (3) Заявки на командах (5) Задачи (0) Задачи на командах (342) Заявки в …" at bounding box center [336, 192] width 642 height 271
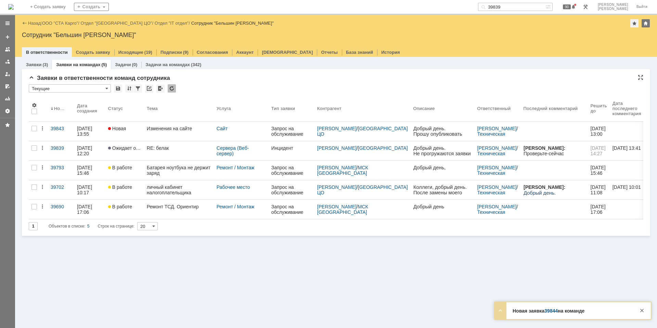
click at [175, 86] on div at bounding box center [172, 88] width 8 height 8
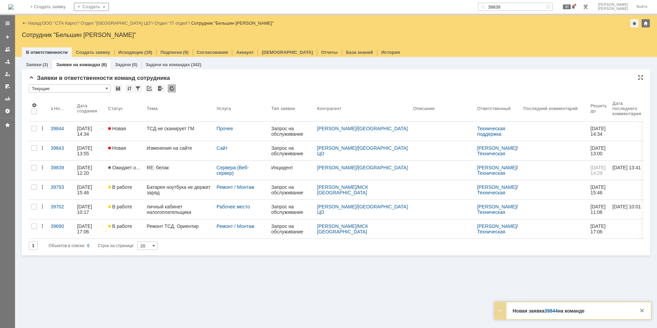
click at [168, 129] on div "ТСД не сканирует ГМ" at bounding box center [179, 128] width 64 height 5
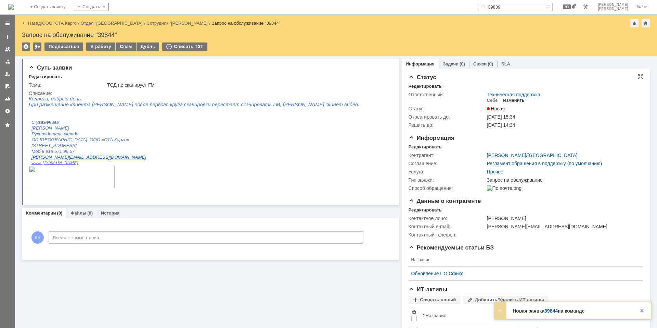
click at [504, 101] on div "Изменить" at bounding box center [514, 100] width 22 height 5
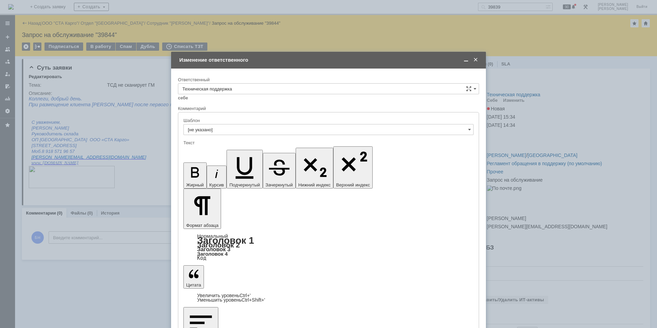
drag, startPoint x: 268, startPoint y: 80, endPoint x: 266, endPoint y: 87, distance: 7.1
click at [268, 80] on div "Ответственный" at bounding box center [328, 79] width 300 height 4
click at [266, 87] on input "Техническая поддержка" at bounding box center [328, 88] width 301 height 11
click at [236, 168] on span "Смирнова Ольга" at bounding box center [329, 167] width 292 height 5
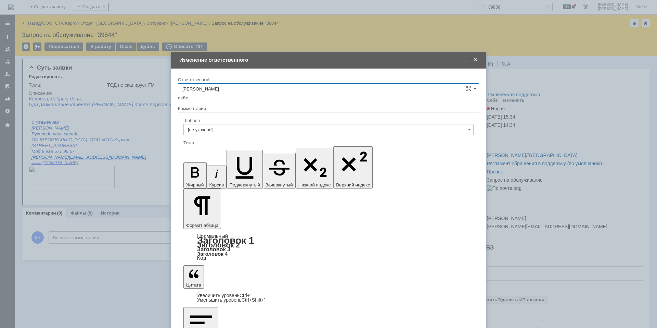
type input "Смирнова Ольга"
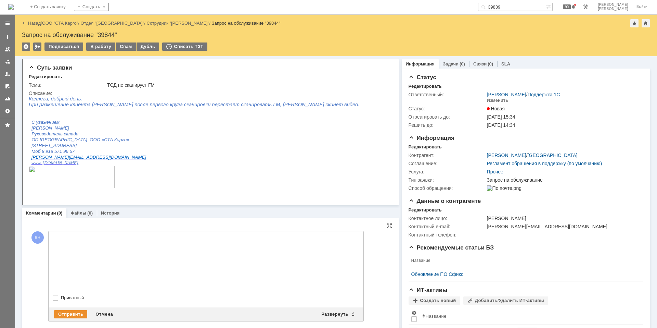
scroll to position [0, 0]
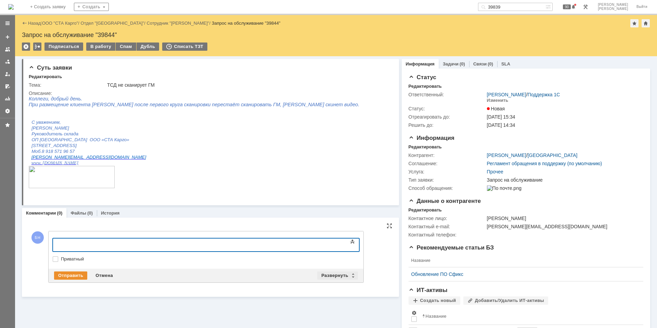
click at [355, 275] on div "Развернуть" at bounding box center [337, 275] width 41 height 8
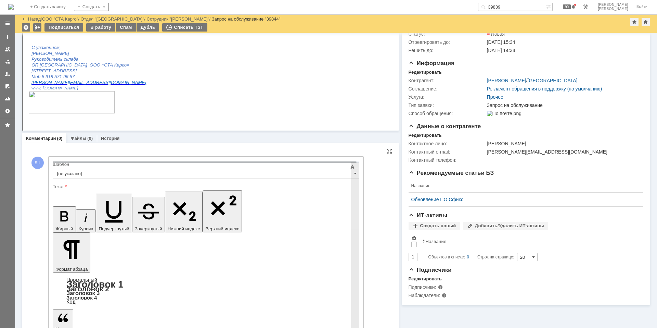
scroll to position [53, 0]
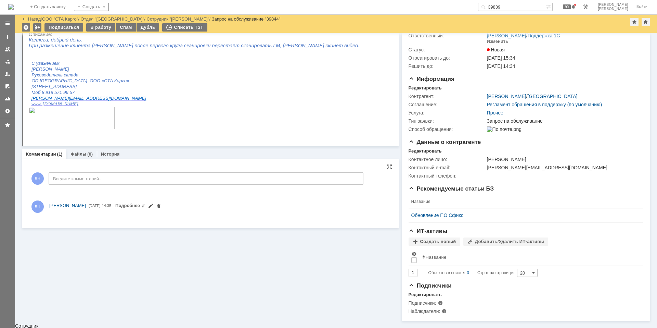
scroll to position [0, 0]
click at [14, 9] on img at bounding box center [10, 6] width 5 height 5
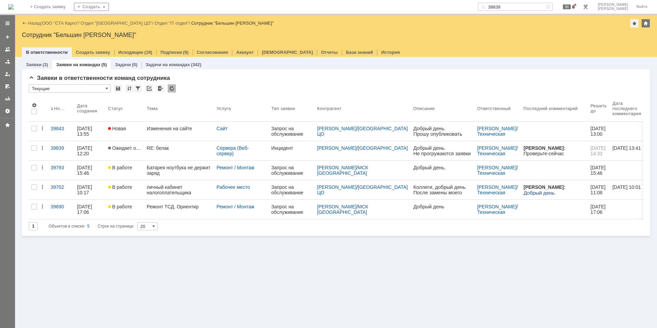
click at [60, 303] on div "Заявки (3) Заявки на командах (5) Задачи (0) Задачи на командах (342) Заявки в …" at bounding box center [336, 192] width 642 height 271
click at [80, 276] on div "Заявки (3) Заявки на командах (5) Задачи (0) Задачи на командах (342) Заявки в …" at bounding box center [336, 192] width 642 height 271
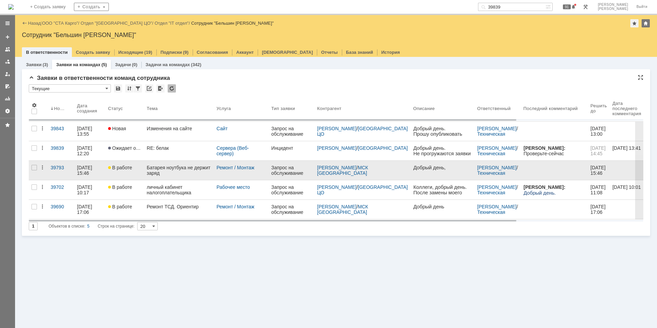
click at [185, 167] on div "Батарея ноутбука не держит заряд" at bounding box center [179, 170] width 64 height 11
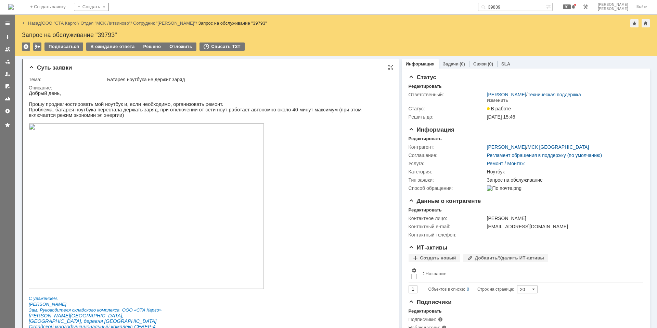
click at [103, 233] on img at bounding box center [146, 205] width 235 height 165
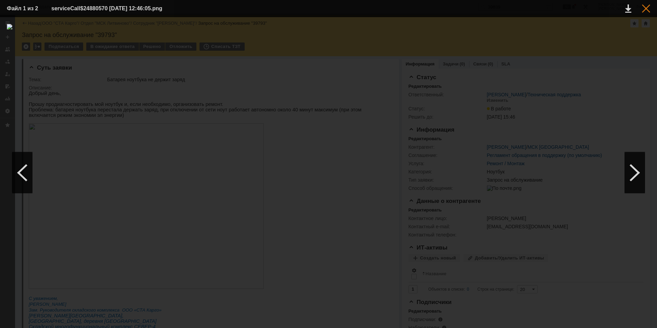
click at [645, 6] on div at bounding box center [646, 8] width 8 height 8
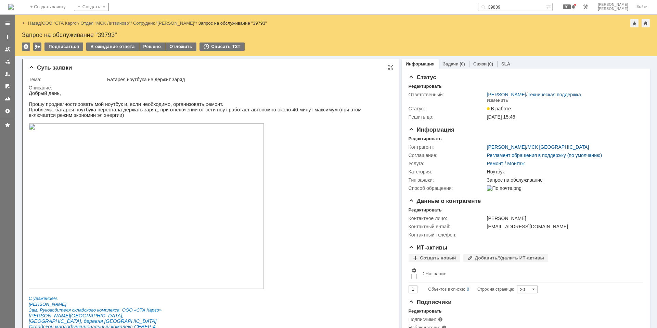
click at [165, 214] on img at bounding box center [146, 205] width 235 height 165
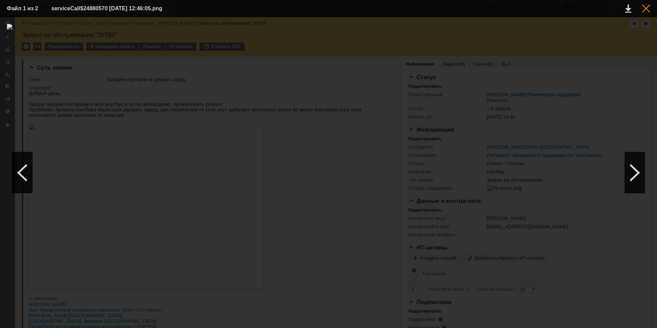
click at [645, 8] on div at bounding box center [646, 8] width 8 height 8
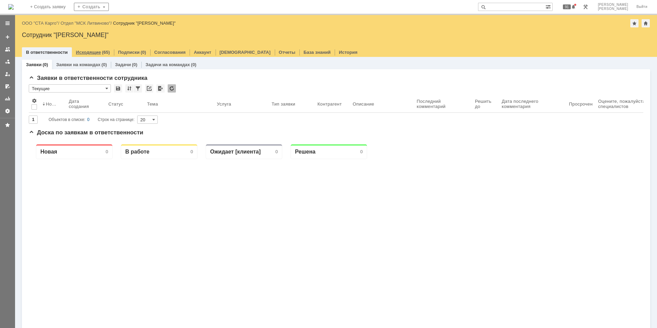
click at [93, 55] on div "Исходящие (65)" at bounding box center [93, 52] width 42 height 10
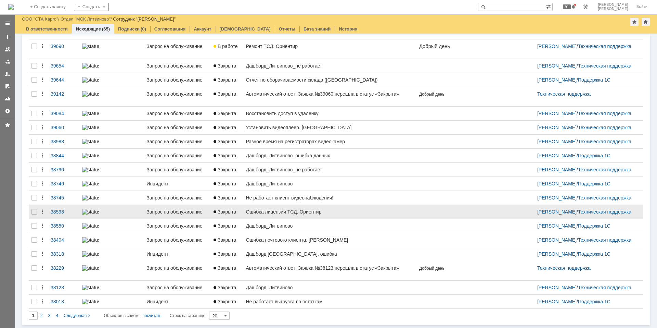
scroll to position [127, 0]
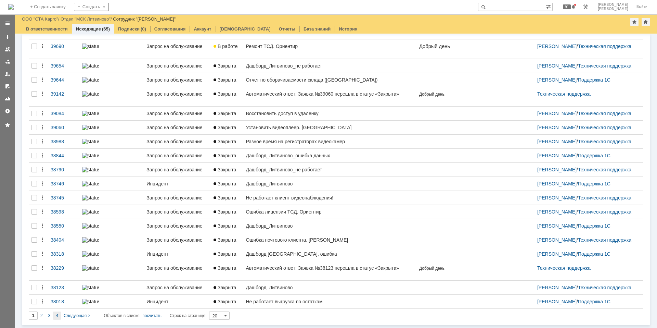
click at [55, 315] on div "4" at bounding box center [57, 315] width 8 height 8
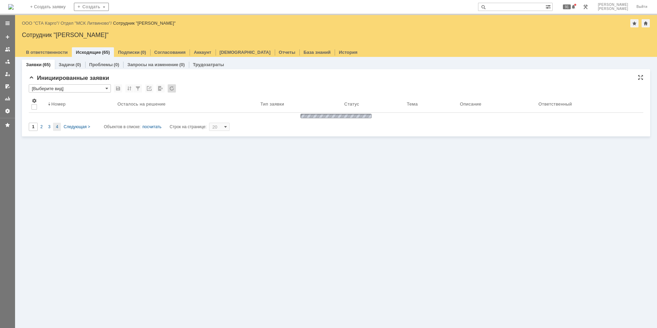
scroll to position [0, 0]
type input "4"
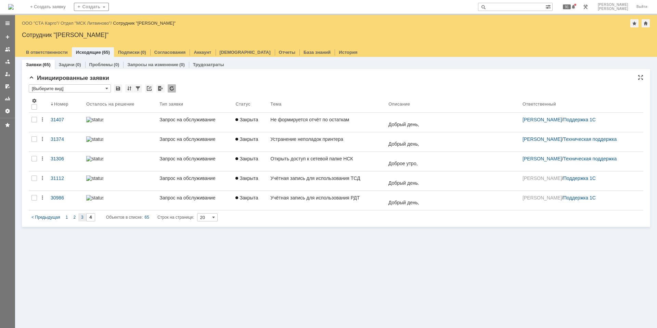
click at [81, 216] on span "3" at bounding box center [82, 217] width 2 height 5
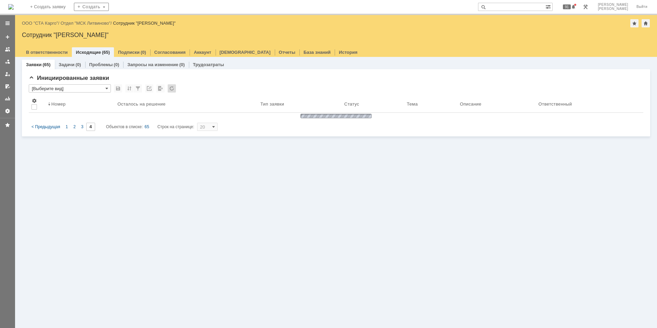
type input "3"
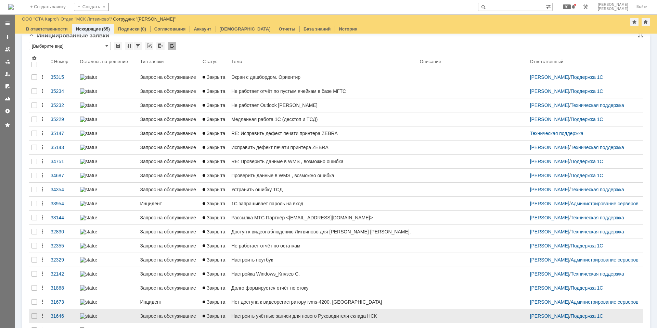
scroll to position [116, 0]
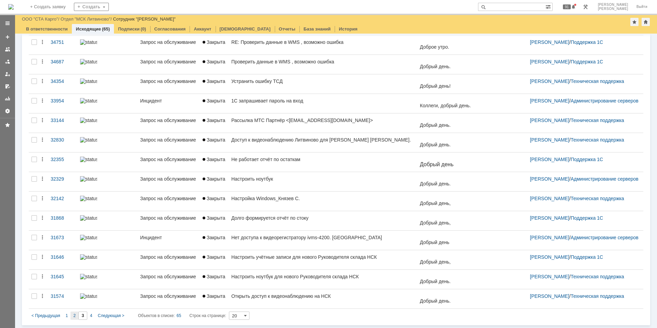
click at [75, 317] on span "2" at bounding box center [74, 315] width 2 height 5
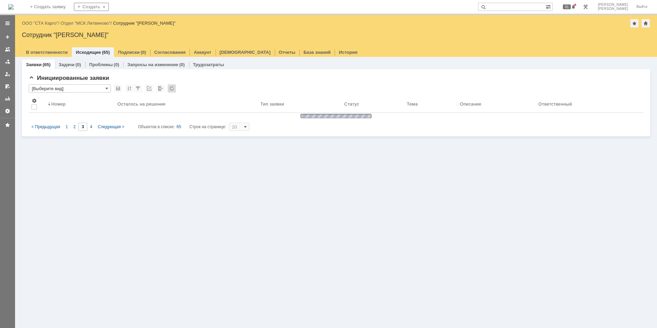
type input "2"
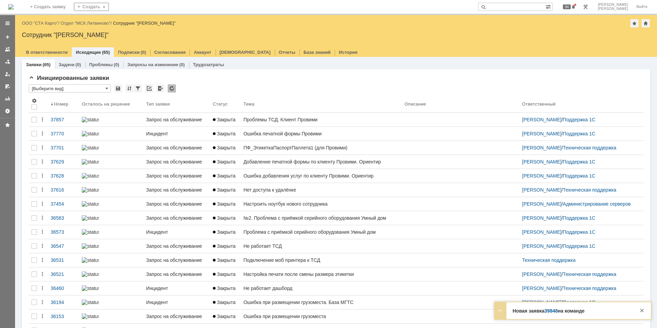
scroll to position [0, 0]
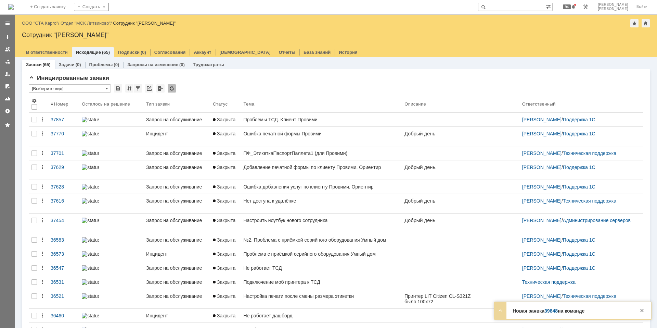
click at [14, 6] on img at bounding box center [10, 6] width 5 height 5
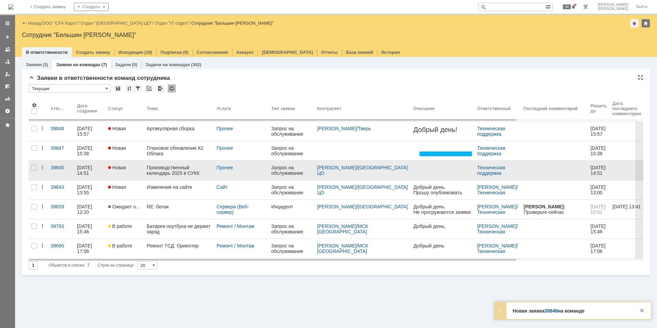
click at [164, 173] on div "Производственный календарь 2025 в СУКК" at bounding box center [179, 170] width 64 height 11
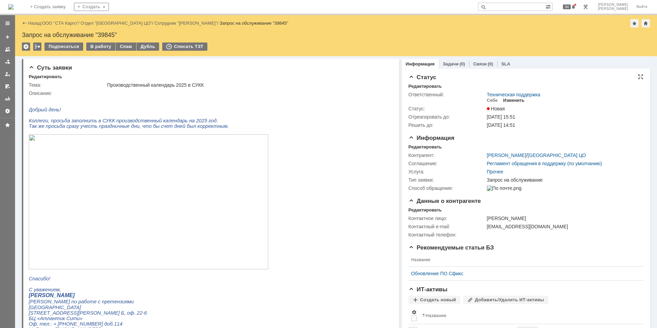
click at [516, 101] on div "Изменить" at bounding box center [514, 100] width 22 height 5
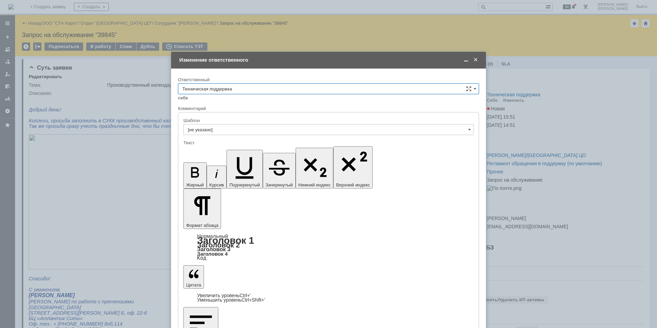
click at [241, 93] on input "Техническая поддержка" at bounding box center [328, 88] width 301 height 11
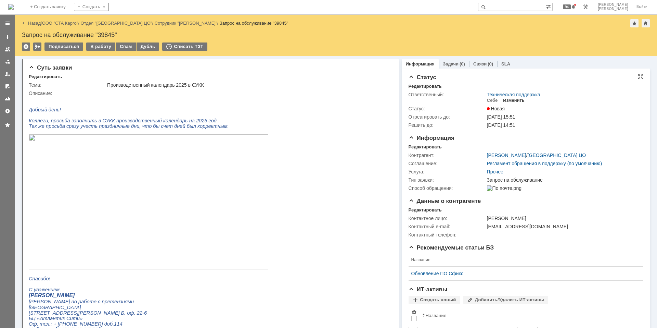
click at [516, 100] on div "Изменить" at bounding box center [514, 100] width 22 height 5
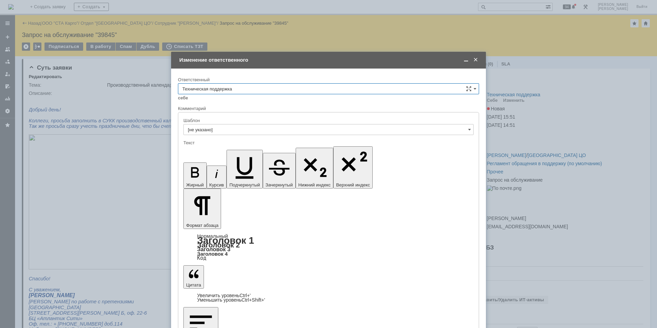
click at [249, 90] on input "Техническая поддержка" at bounding box center [328, 88] width 301 height 11
click at [271, 162] on span "Швецова Ольга Александровна" at bounding box center [329, 160] width 292 height 5
type input "Швецова Ольга Александровна"
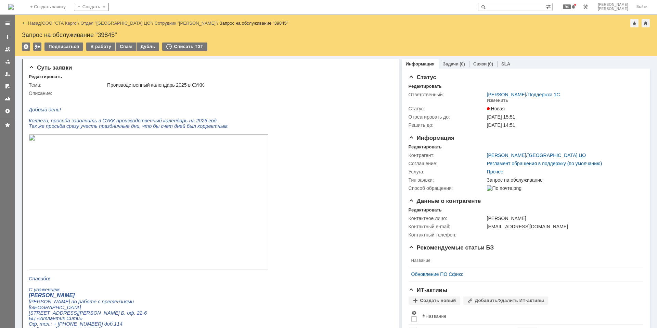
click at [14, 7] on img at bounding box center [10, 6] width 5 height 5
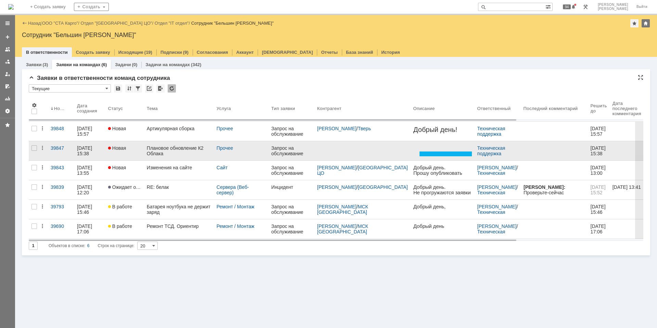
click at [167, 154] on div "Плановое обновление К2 Облака" at bounding box center [179, 150] width 64 height 11
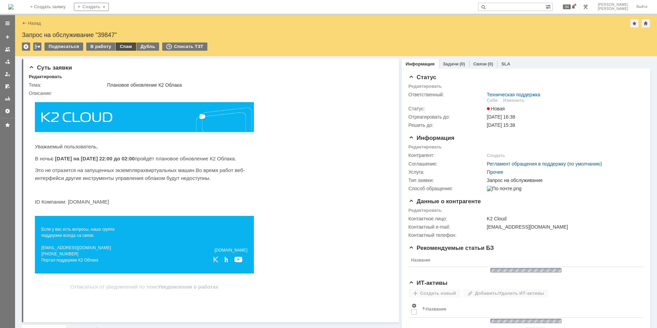
click at [128, 50] on div "Спам" at bounding box center [126, 46] width 21 height 8
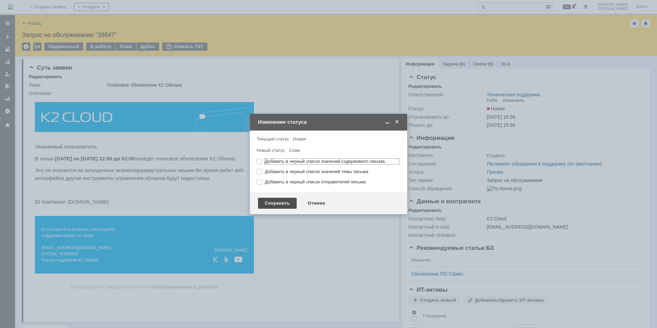
click at [277, 200] on div "Сохранить" at bounding box center [277, 203] width 39 height 11
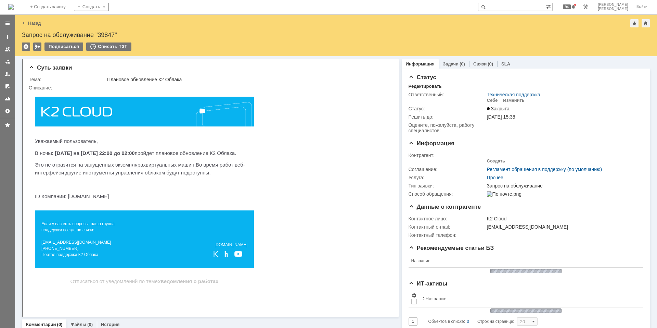
click at [14, 8] on img at bounding box center [10, 6] width 5 height 5
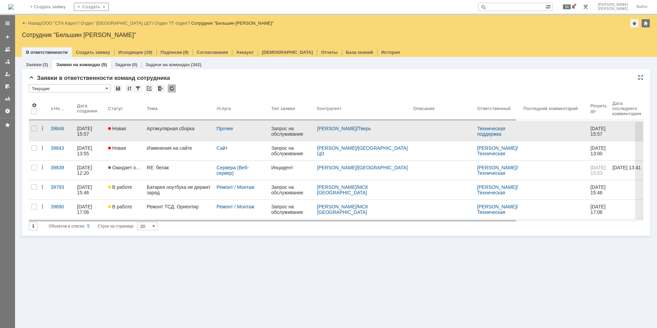
click at [176, 131] on link "Артикулярная сборка" at bounding box center [179, 131] width 70 height 19
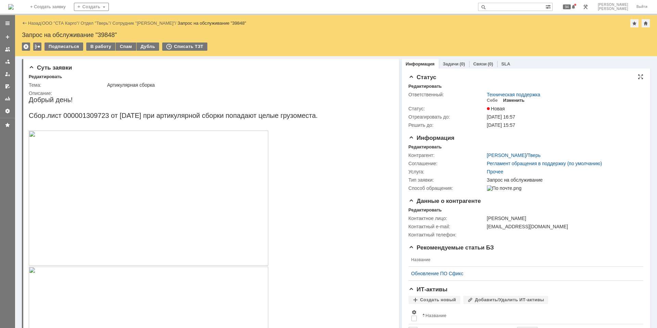
click at [512, 98] on div "Изменить" at bounding box center [514, 100] width 22 height 5
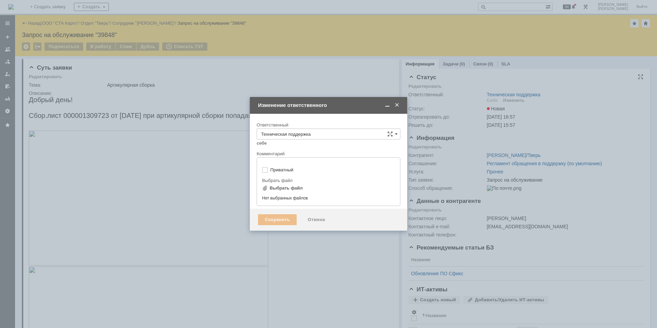
type input "[не указано]"
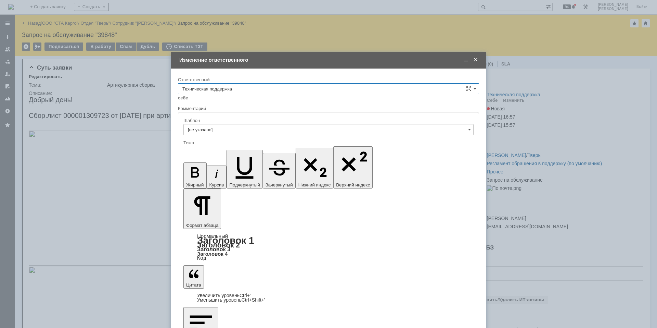
click at [268, 89] on input "Техническая поддержка" at bounding box center [328, 88] width 301 height 11
click at [269, 143] on span "Поддержка 1С" at bounding box center [329, 145] width 292 height 5
type input "Поддержка 1С"
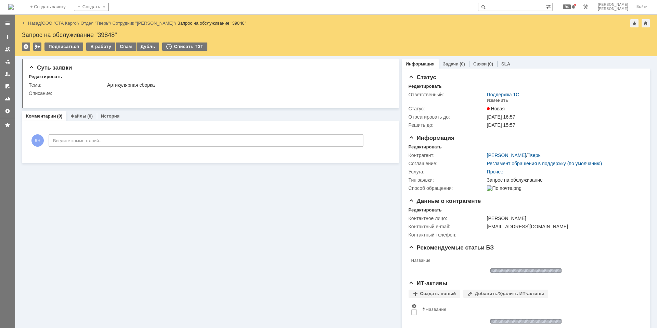
scroll to position [0, 0]
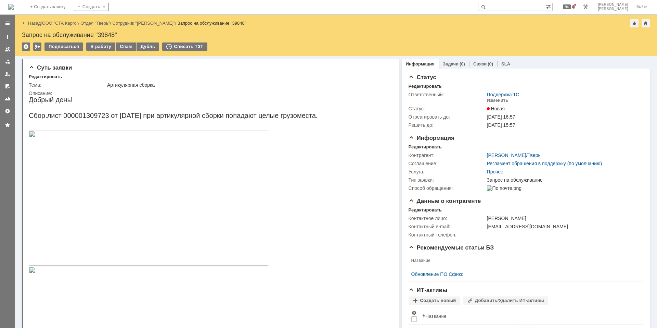
click at [14, 7] on img at bounding box center [10, 6] width 5 height 5
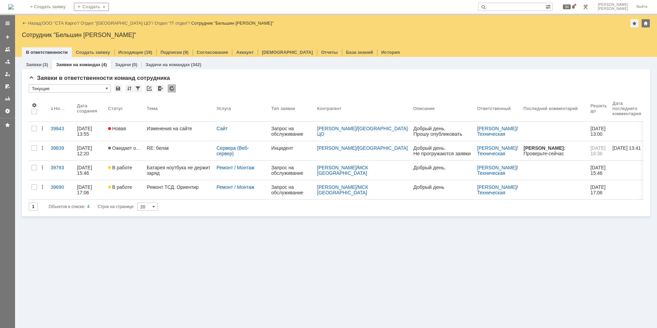
click at [531, 3] on input "text" at bounding box center [511, 7] width 67 height 8
paste input "39844"
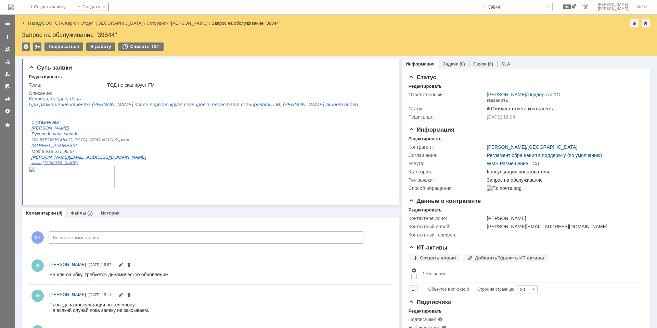
click at [14, 9] on img at bounding box center [10, 6] width 5 height 5
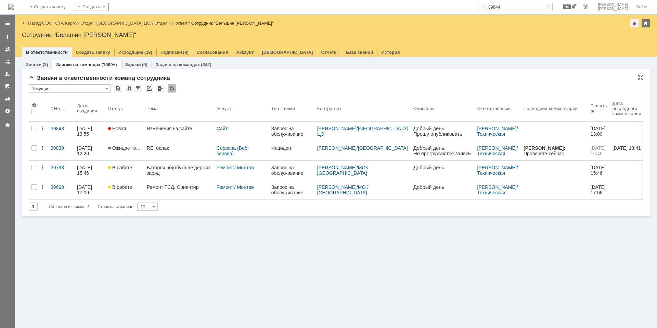
click at [170, 89] on div at bounding box center [172, 88] width 8 height 8
click at [173, 89] on div at bounding box center [172, 88] width 8 height 8
click at [174, 85] on div at bounding box center [172, 88] width 8 height 8
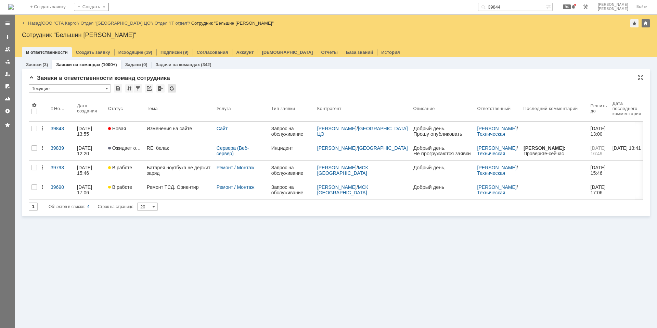
click at [174, 85] on div at bounding box center [172, 88] width 8 height 8
click at [191, 240] on div "Заявки (3) Заявки на командах (4) Задачи (0) Задачи на командах (342) Заявки в …" at bounding box center [336, 192] width 642 height 271
click at [213, 239] on div "Заявки (3) Заявки на командах (4) Задачи (0) Задачи на командах (342) Заявки в …" at bounding box center [336, 192] width 642 height 271
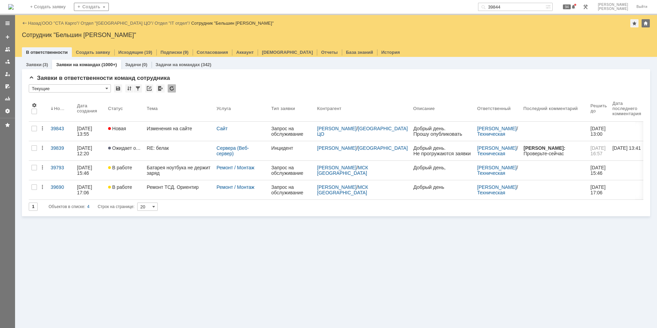
click at [173, 88] on div at bounding box center [172, 88] width 8 height 8
click at [173, 89] on div at bounding box center [172, 88] width 8 height 8
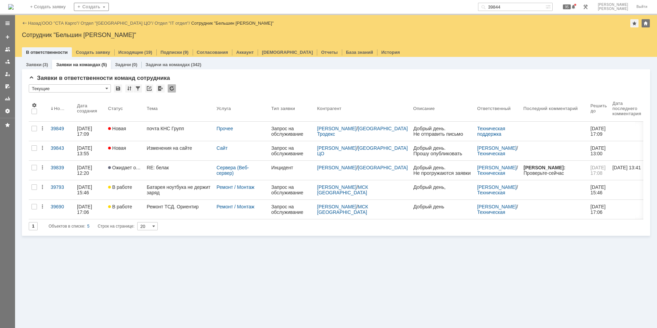
click at [167, 87] on div "* Текущие" at bounding box center [336, 88] width 615 height 9
click at [171, 89] on div at bounding box center [172, 88] width 8 height 8
click at [172, 128] on div "почта КНС Групп" at bounding box center [179, 128] width 64 height 5
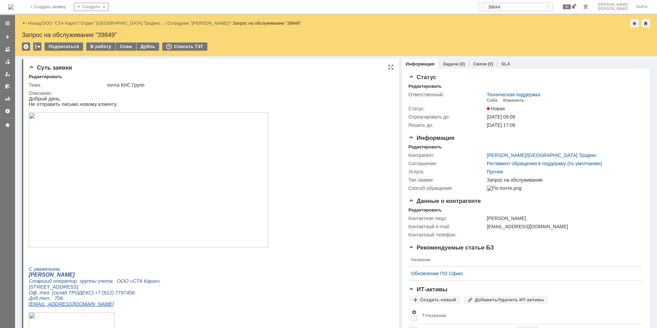
click at [191, 178] on img at bounding box center [149, 179] width 240 height 135
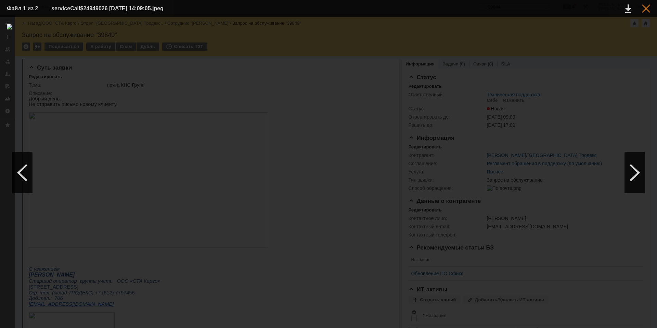
click at [647, 10] on div at bounding box center [646, 8] width 8 height 8
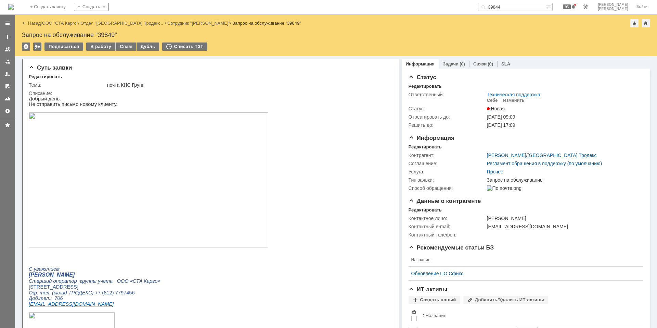
click at [522, 8] on input "39844" at bounding box center [511, 7] width 67 height 8
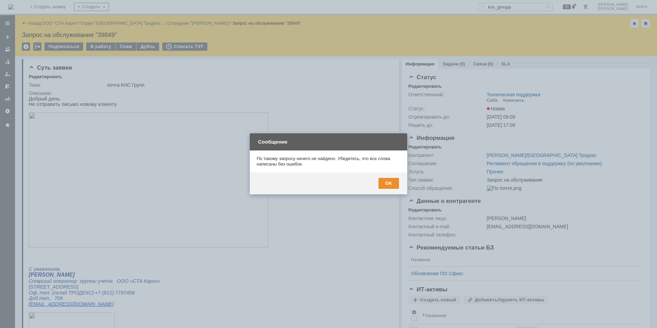
click at [382, 190] on div "OK" at bounding box center [329, 183] width 158 height 22
click at [388, 180] on div "OK" at bounding box center [389, 183] width 21 height 11
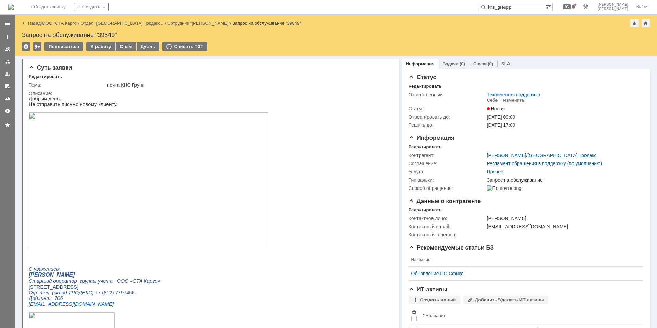
click at [525, 7] on input "kns_greupp" at bounding box center [511, 7] width 67 height 8
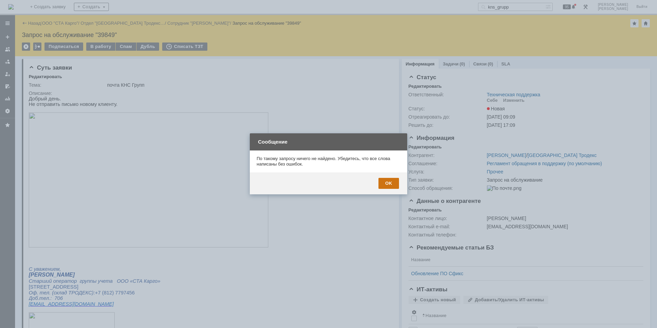
click at [384, 185] on div "OK" at bounding box center [389, 183] width 21 height 11
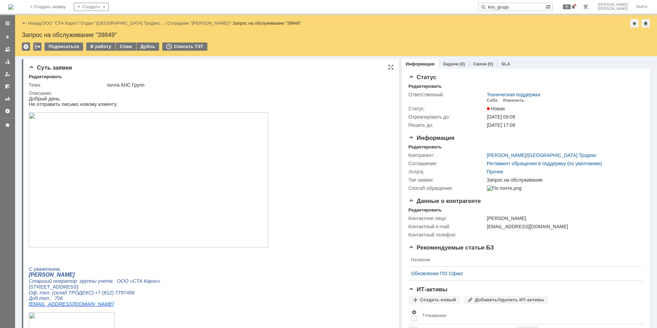
click at [228, 179] on img at bounding box center [149, 179] width 240 height 135
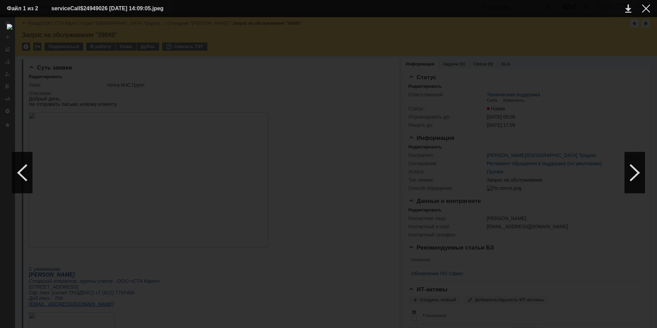
click at [652, 8] on table "Файл 1 из 2 serviceCall$24949026 06.10.2025 14:09:05.jpeg" at bounding box center [328, 8] width 657 height 17
click at [648, 9] on div at bounding box center [646, 8] width 8 height 8
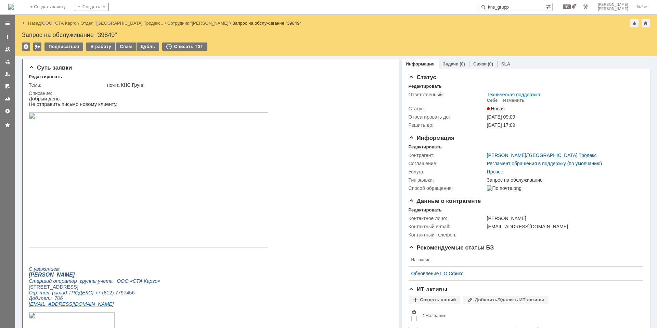
drag, startPoint x: 519, startPoint y: 8, endPoint x: 553, endPoint y: 9, distance: 33.9
click at [546, 9] on input "kns_grupp" at bounding box center [511, 7] width 67 height 8
type input "t"
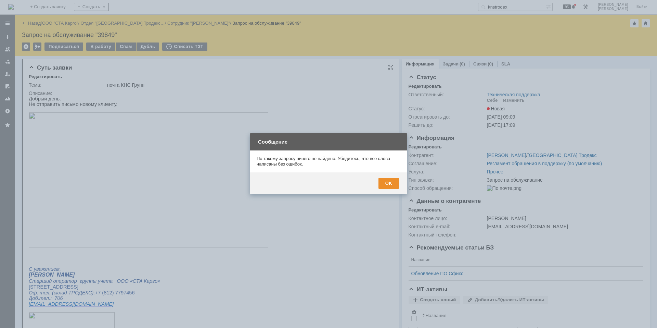
click at [393, 180] on div "OK" at bounding box center [389, 183] width 21 height 11
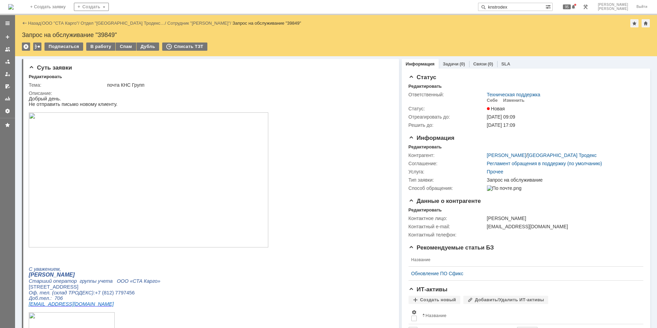
click at [517, 8] on input "knstrodex" at bounding box center [511, 7] width 67 height 8
type input "kns_trodex"
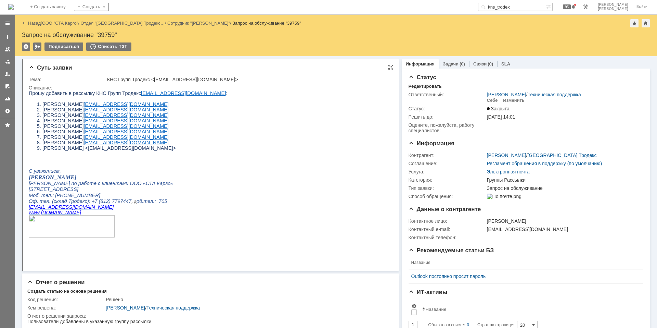
click at [193, 190] on html "Прошу добавить в рассылку КНС Групп Тродекс kns_trodex@stacargo.ru : Швецова Ел…" at bounding box center [208, 169] width 358 height 159
click at [14, 8] on img at bounding box center [10, 6] width 5 height 5
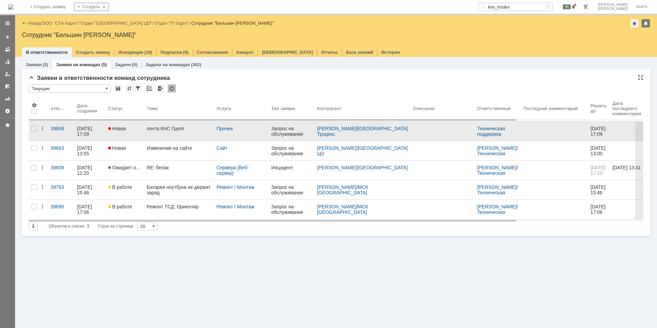
click at [156, 136] on link "почта КНС Групп" at bounding box center [179, 131] width 70 height 19
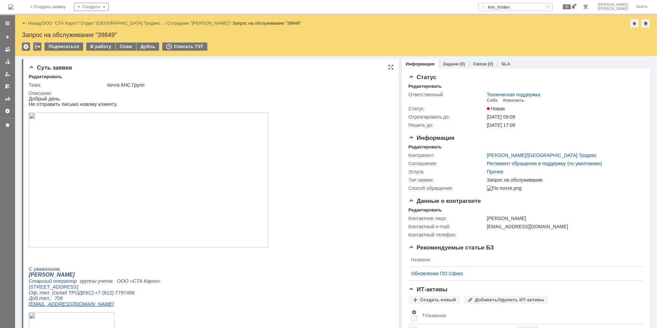
click at [176, 190] on img at bounding box center [149, 179] width 240 height 135
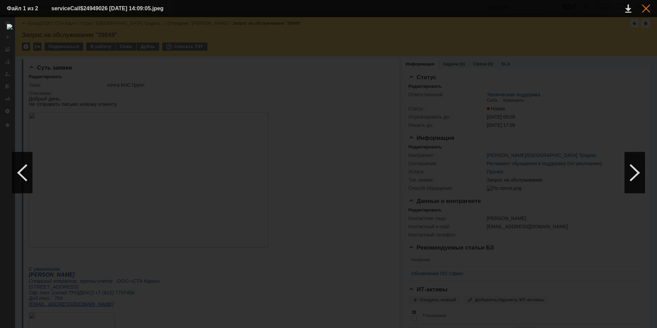
click at [647, 7] on div at bounding box center [646, 8] width 8 height 8
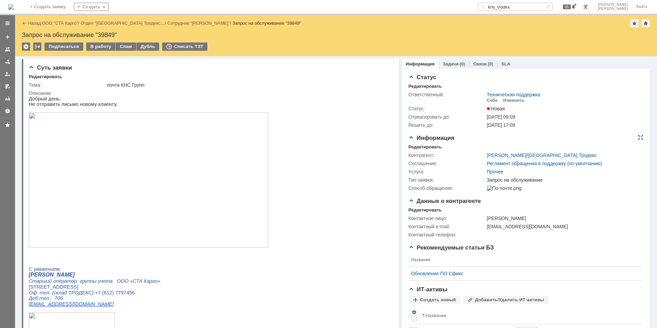
click at [425, 150] on div "Контрагент: Швецова Елена / Санкт-Петербург Тродекс Соглашение: Регламент обращ…" at bounding box center [526, 171] width 235 height 42
click at [424, 148] on div "Редактировать" at bounding box center [425, 146] width 33 height 5
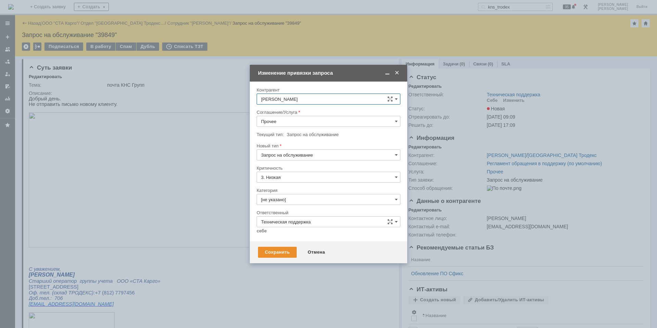
click at [310, 127] on div at bounding box center [329, 129] width 144 height 5
click at [308, 125] on input "Прочее" at bounding box center [329, 121] width 144 height 11
click at [306, 204] on span "Электронная почта" at bounding box center [328, 203] width 135 height 5
type input "Электронная почта"
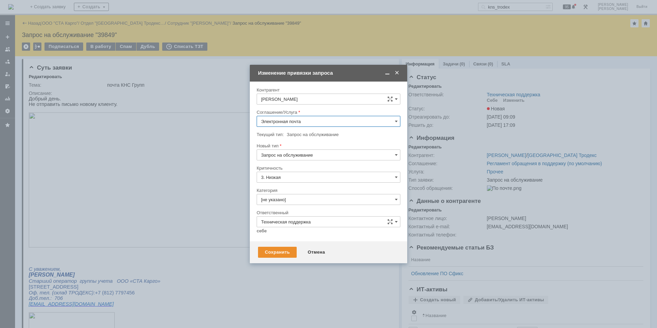
click at [299, 201] on input "[не указано]" at bounding box center [329, 199] width 144 height 11
click at [296, 249] on span "Группы Рассылки" at bounding box center [328, 245] width 135 height 5
type input "Группы Рассылки"
click at [257, 231] on link "себе" at bounding box center [262, 230] width 10 height 5
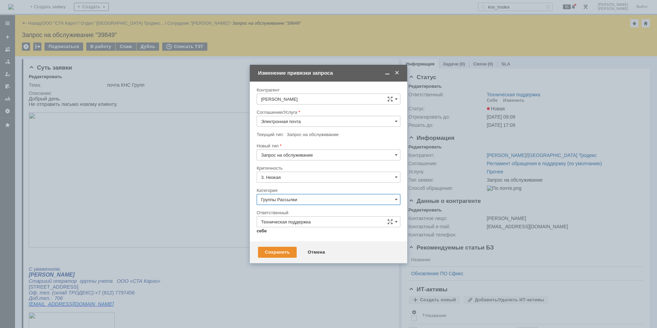
type input "[PERSON_NAME]"
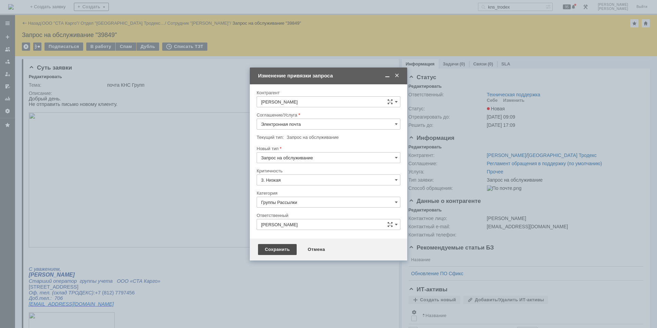
click at [274, 250] on div "Сохранить" at bounding box center [277, 249] width 39 height 11
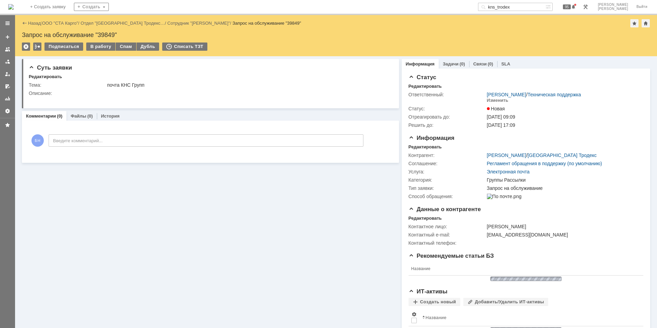
scroll to position [0, 0]
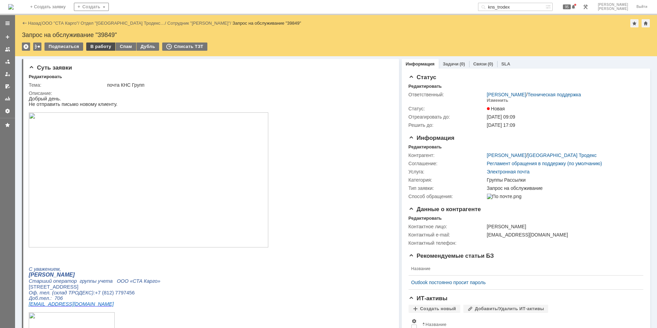
click at [99, 47] on div "В работу" at bounding box center [100, 46] width 29 height 8
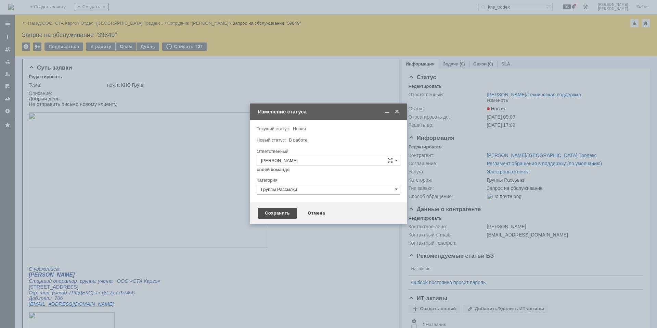
click at [271, 212] on div "Сохранить" at bounding box center [277, 213] width 39 height 11
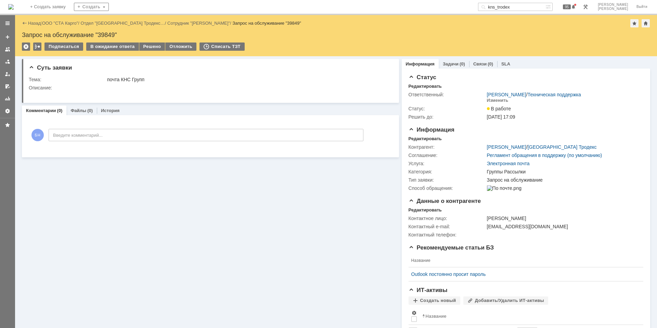
click at [105, 47] on div "В ожидание ответа" at bounding box center [112, 46] width 52 height 8
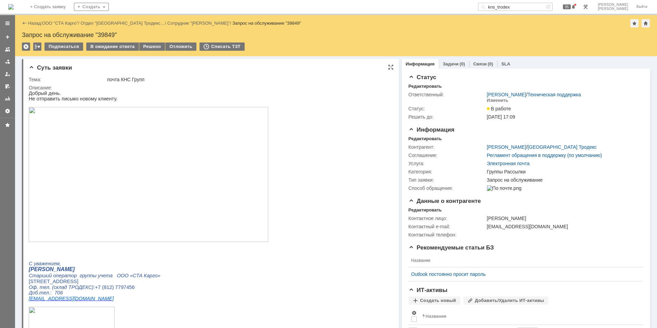
click at [180, 198] on img at bounding box center [149, 174] width 240 height 135
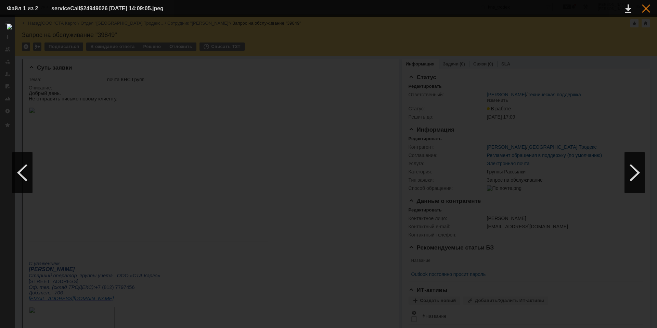
click at [642, 8] on div at bounding box center [646, 8] width 8 height 8
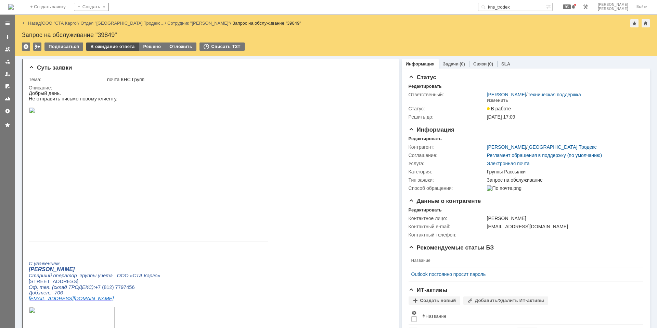
click at [132, 47] on div "В ожидание ответа" at bounding box center [112, 46] width 52 height 8
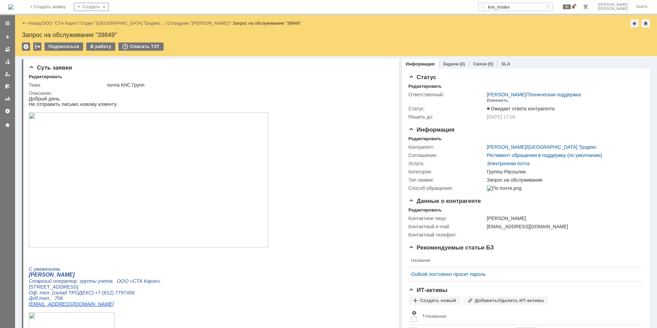
click at [14, 4] on img at bounding box center [10, 6] width 5 height 5
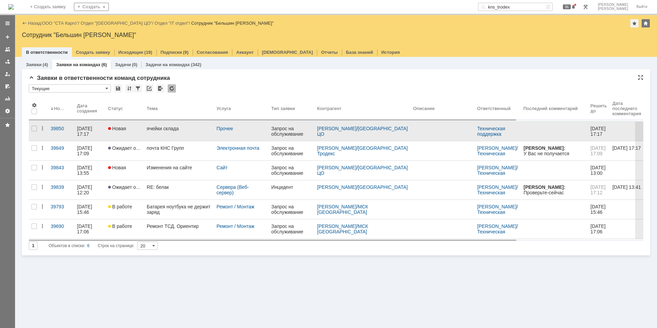
click at [182, 130] on div "ячейки склада" at bounding box center [179, 128] width 64 height 5
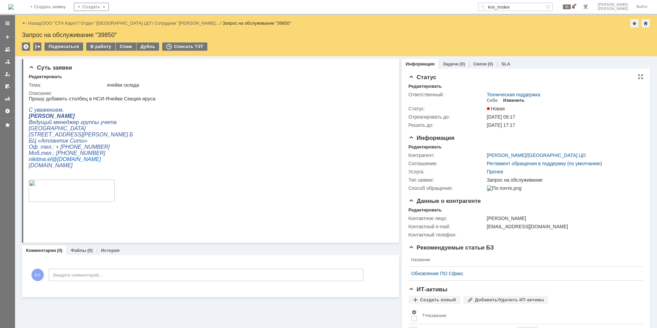
click at [508, 98] on div "Изменить" at bounding box center [514, 100] width 22 height 5
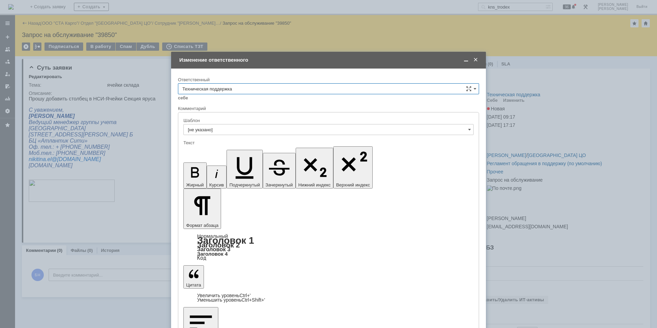
click at [203, 82] on div "Ответственный" at bounding box center [328, 80] width 301 height 7
click at [209, 89] on input "Техническая поддержка" at bounding box center [328, 88] width 301 height 11
click at [240, 142] on div "Поддержка 1С" at bounding box center [328, 145] width 301 height 11
type input "Поддержка 1С"
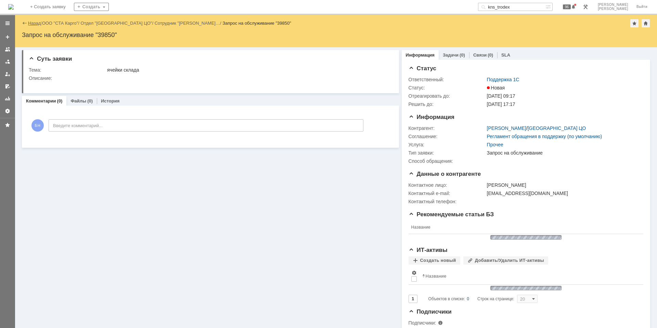
scroll to position [0, 0]
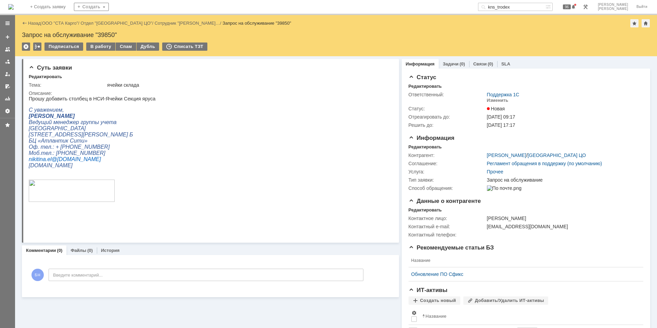
click at [14, 5] on img at bounding box center [10, 6] width 5 height 5
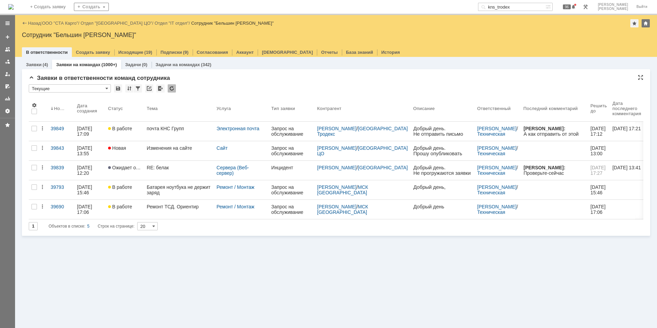
click at [175, 87] on div at bounding box center [172, 88] width 8 height 8
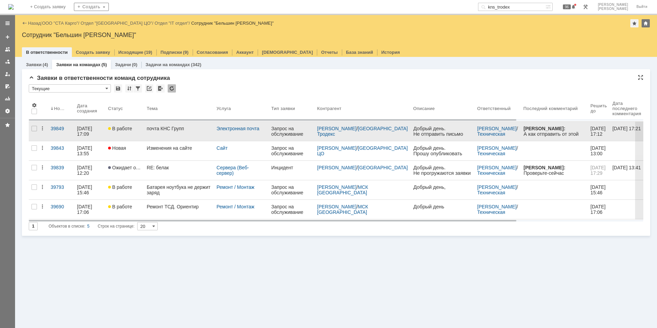
click at [150, 133] on link "почта КНС Групп" at bounding box center [179, 131] width 70 height 19
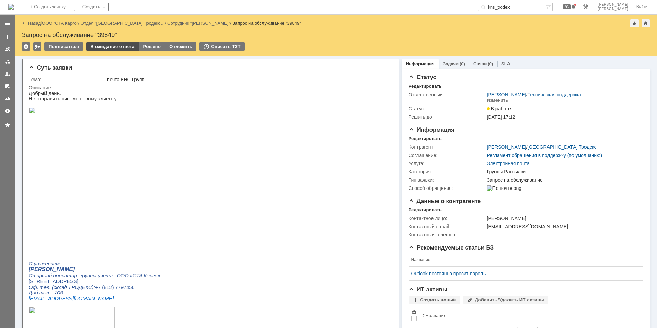
click at [109, 44] on div "В ожидание ответа" at bounding box center [112, 46] width 52 height 8
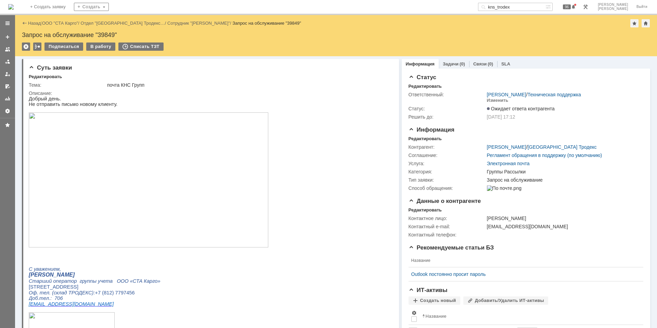
click at [14, 8] on img at bounding box center [10, 6] width 5 height 5
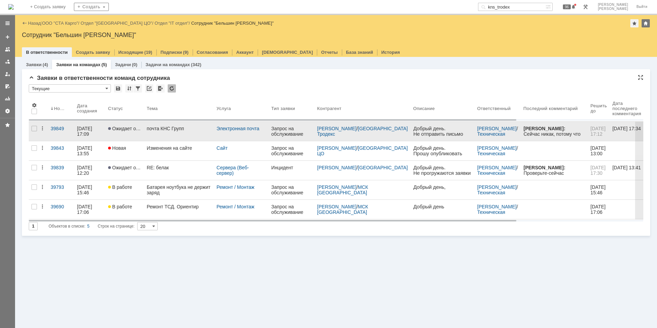
click at [143, 139] on link "Ожидает ответа контрагента" at bounding box center [124, 131] width 39 height 19
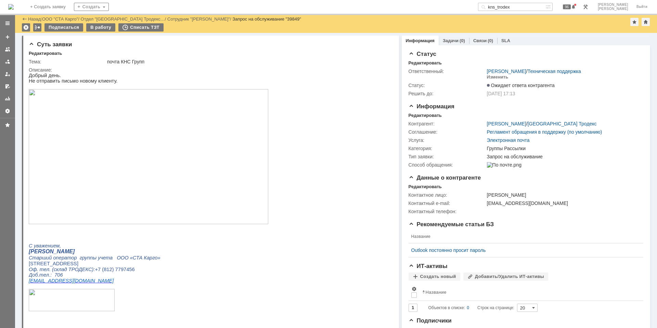
scroll to position [171, 0]
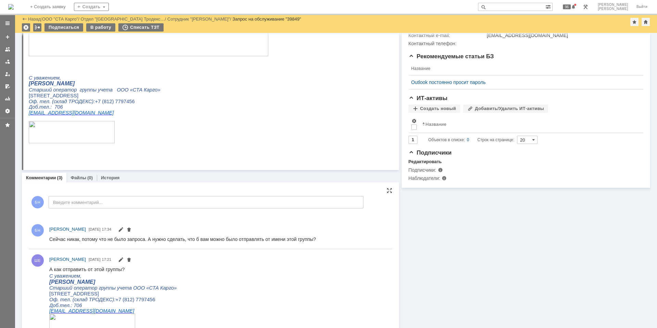
scroll to position [137, 0]
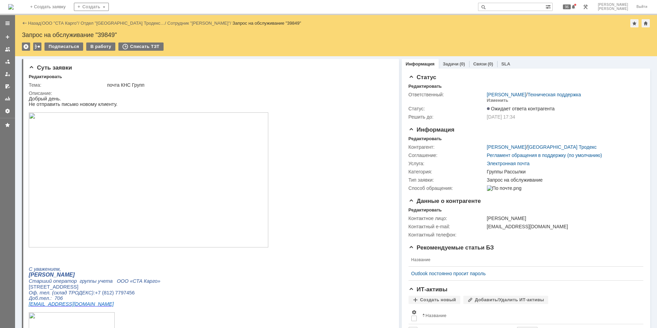
click at [14, 8] on img at bounding box center [10, 6] width 5 height 5
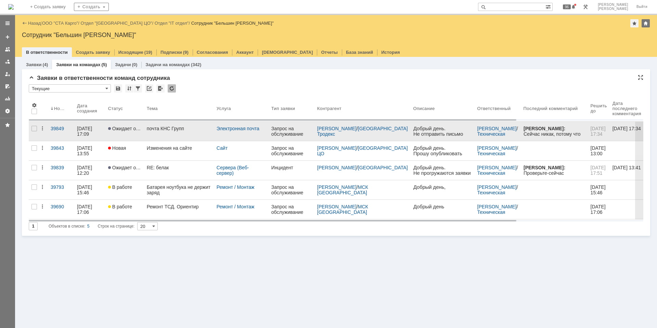
click at [154, 134] on link "почта КНС Групп" at bounding box center [179, 131] width 70 height 19
click at [173, 128] on div "почта КНС Групп" at bounding box center [179, 128] width 64 height 5
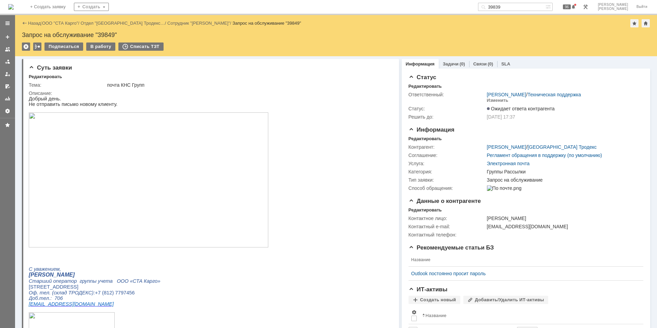
click at [14, 8] on img at bounding box center [10, 6] width 5 height 5
